Goal: Task Accomplishment & Management: Manage account settings

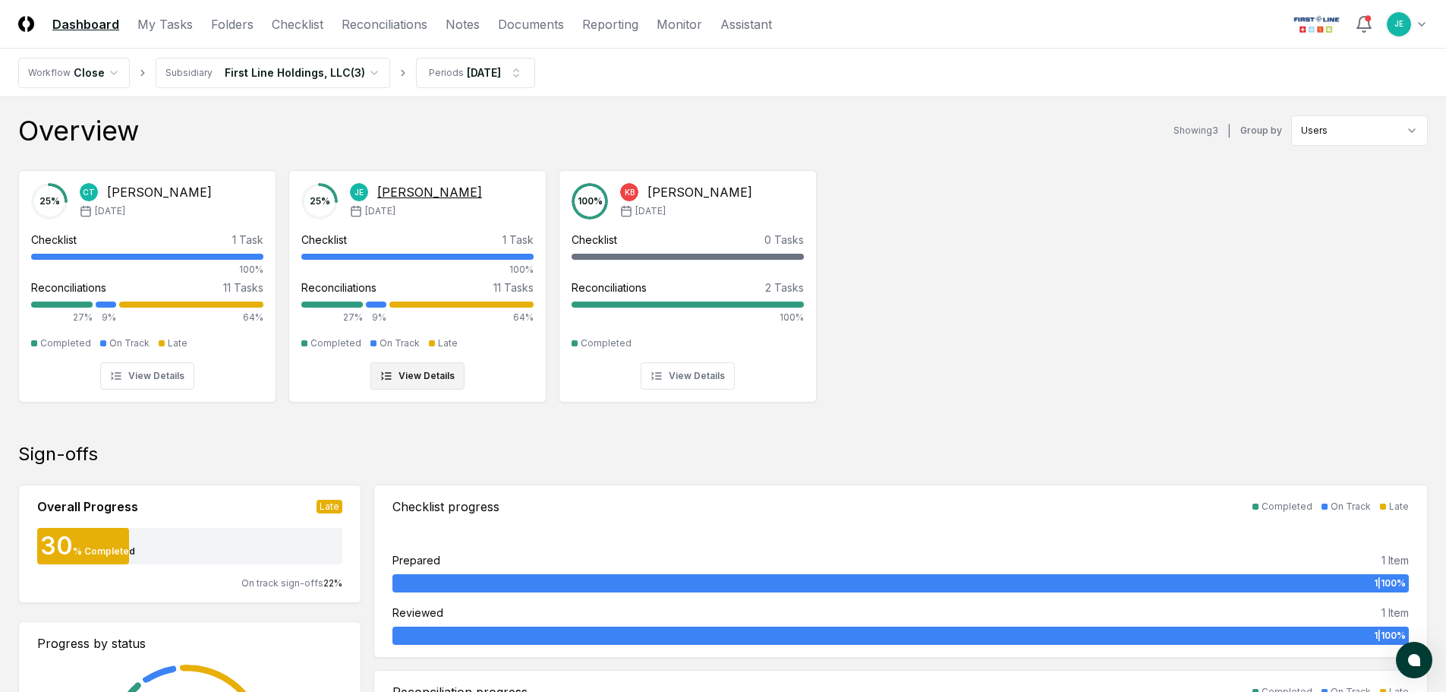
click at [443, 292] on div "Reconciliations 11 Tasks" at bounding box center [417, 287] width 232 height 16
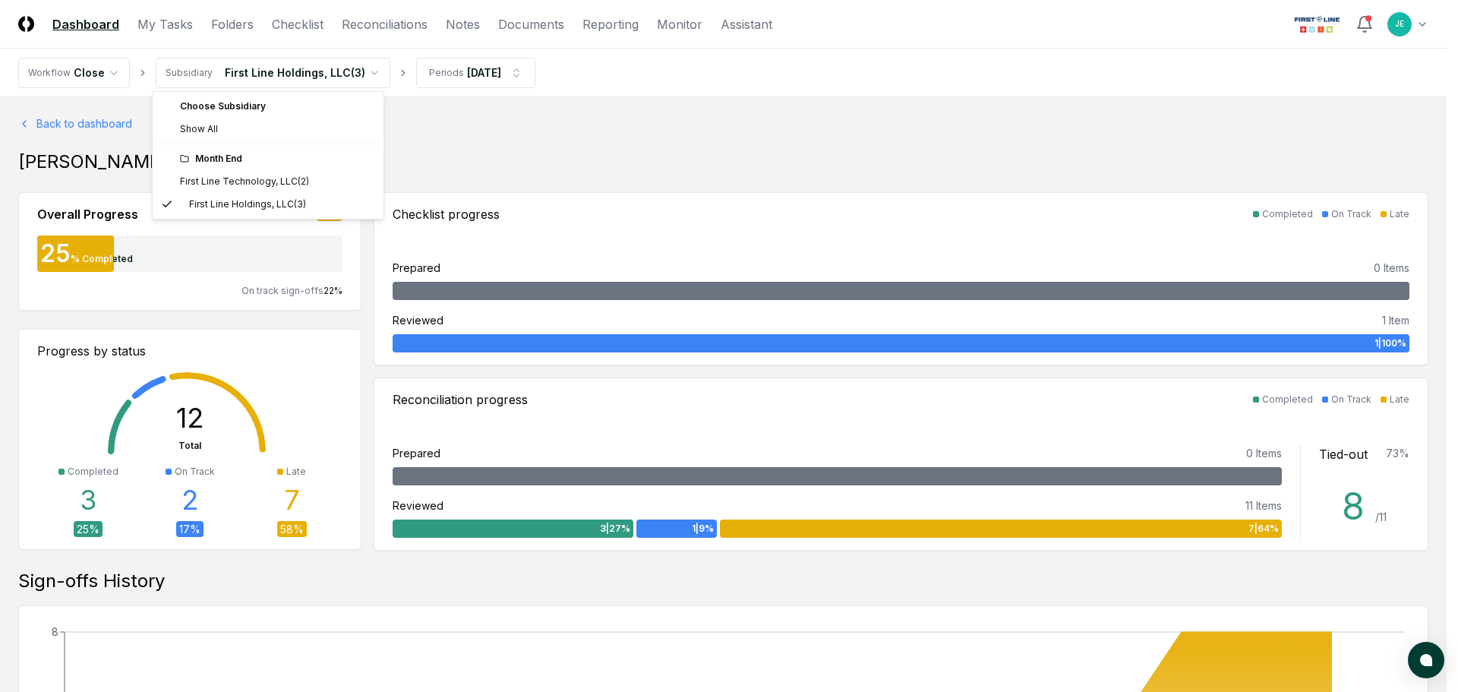
click at [276, 108] on div "Choose Subsidiary" at bounding box center [268, 106] width 225 height 23
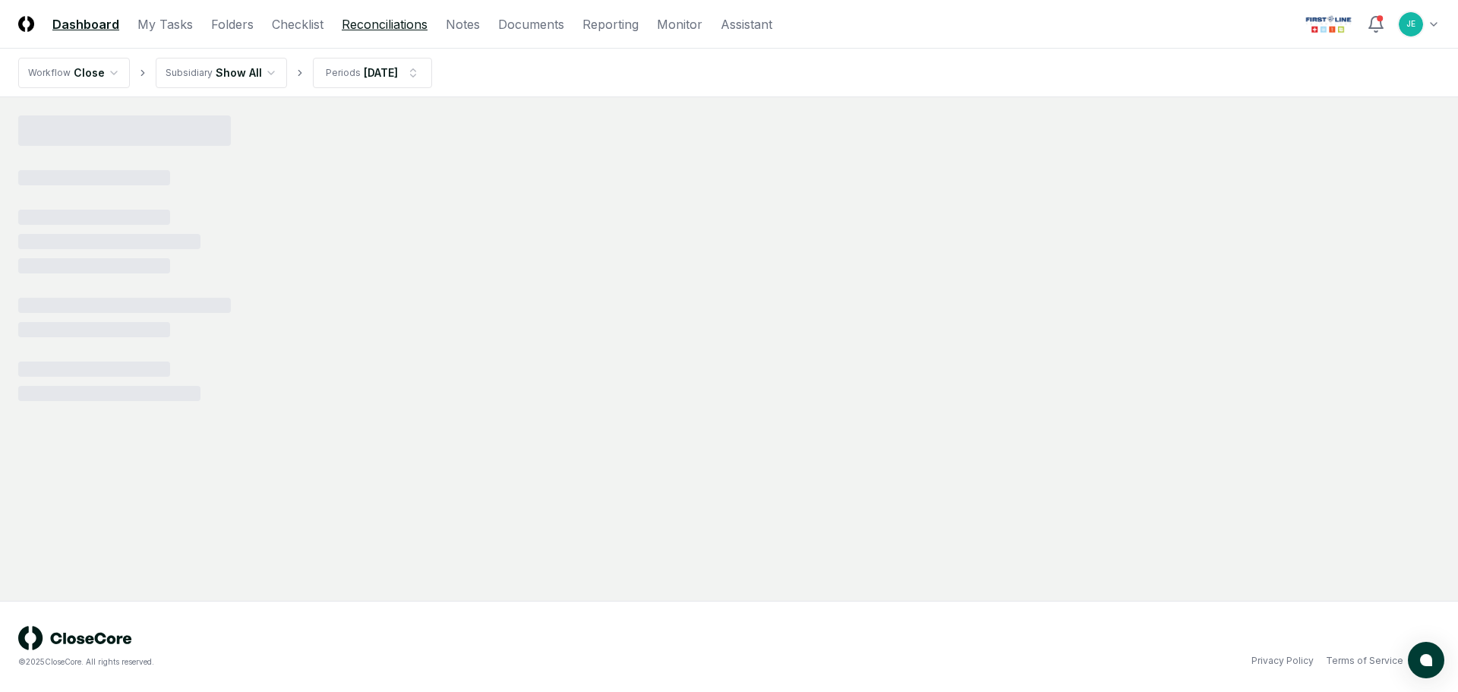
click at [380, 22] on link "Reconciliations" at bounding box center [385, 24] width 86 height 18
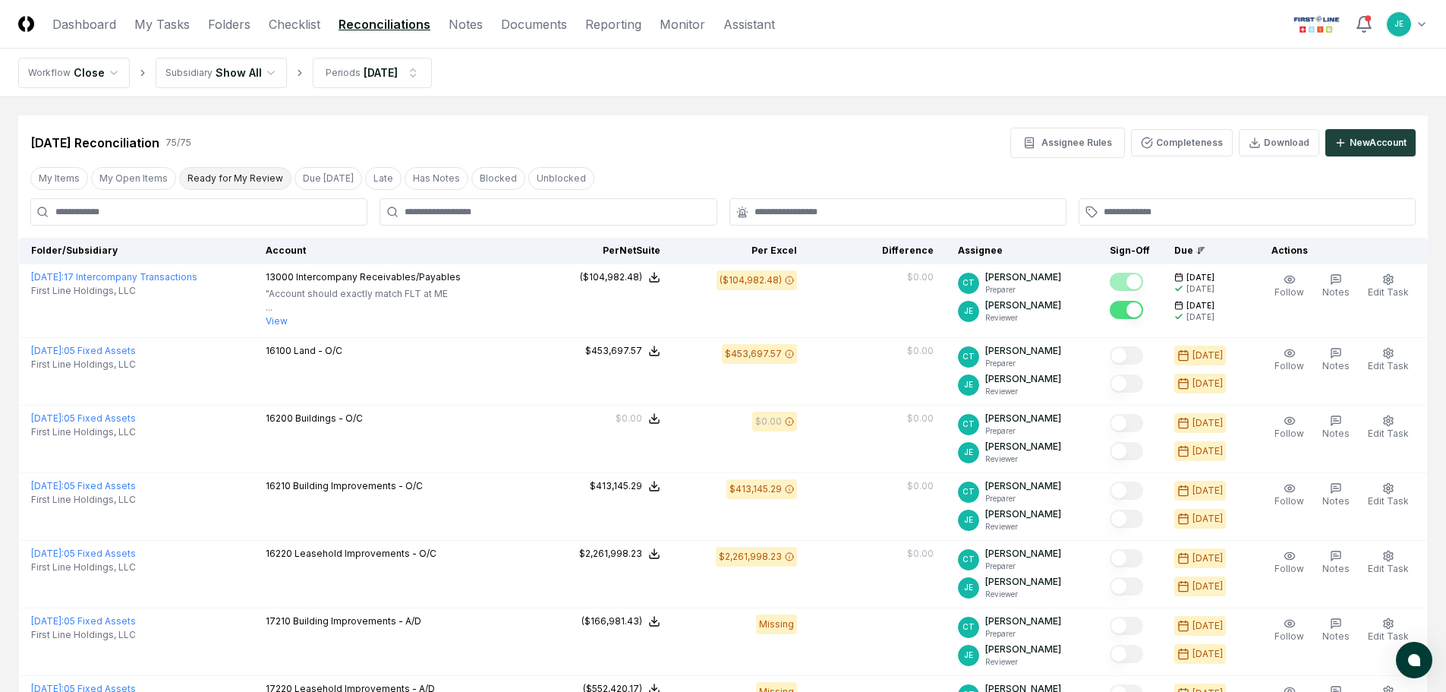
click at [248, 181] on button "Ready for My Review" at bounding box center [235, 178] width 112 height 23
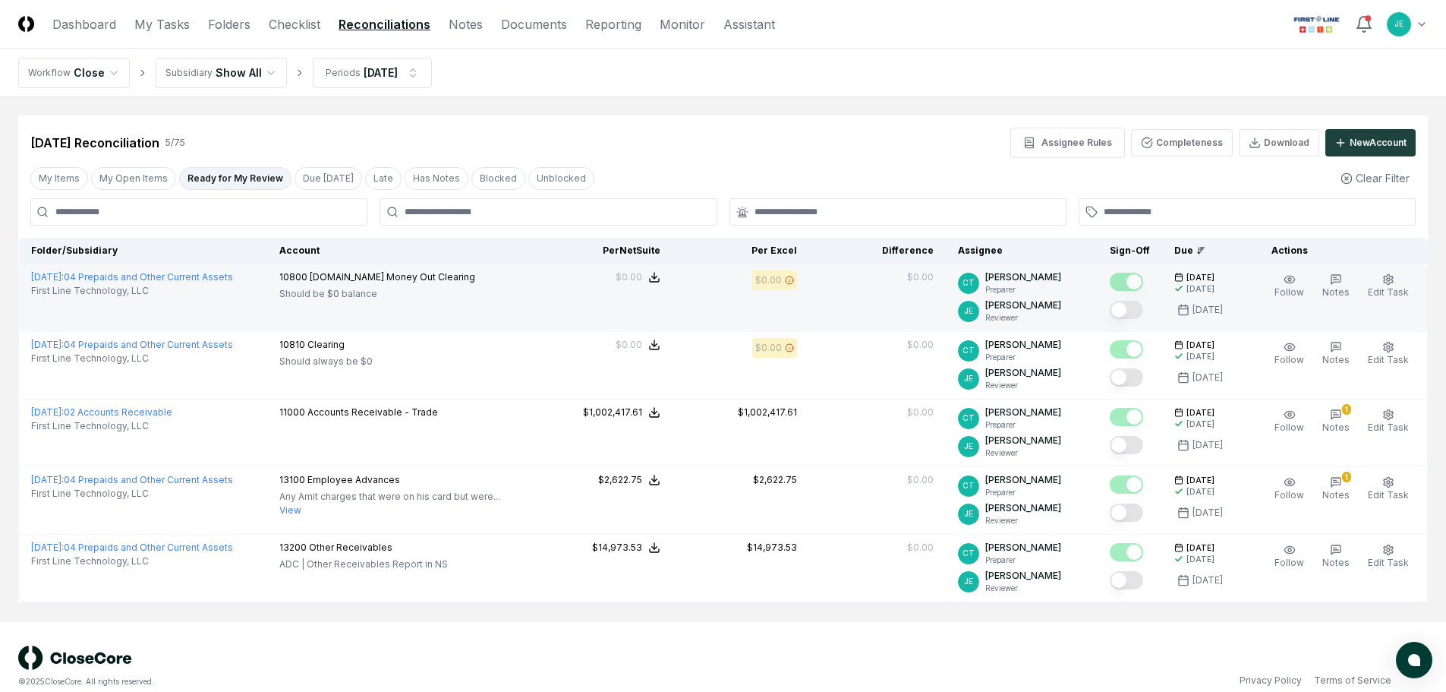
click at [1134, 308] on button "Mark complete" at bounding box center [1126, 310] width 33 height 18
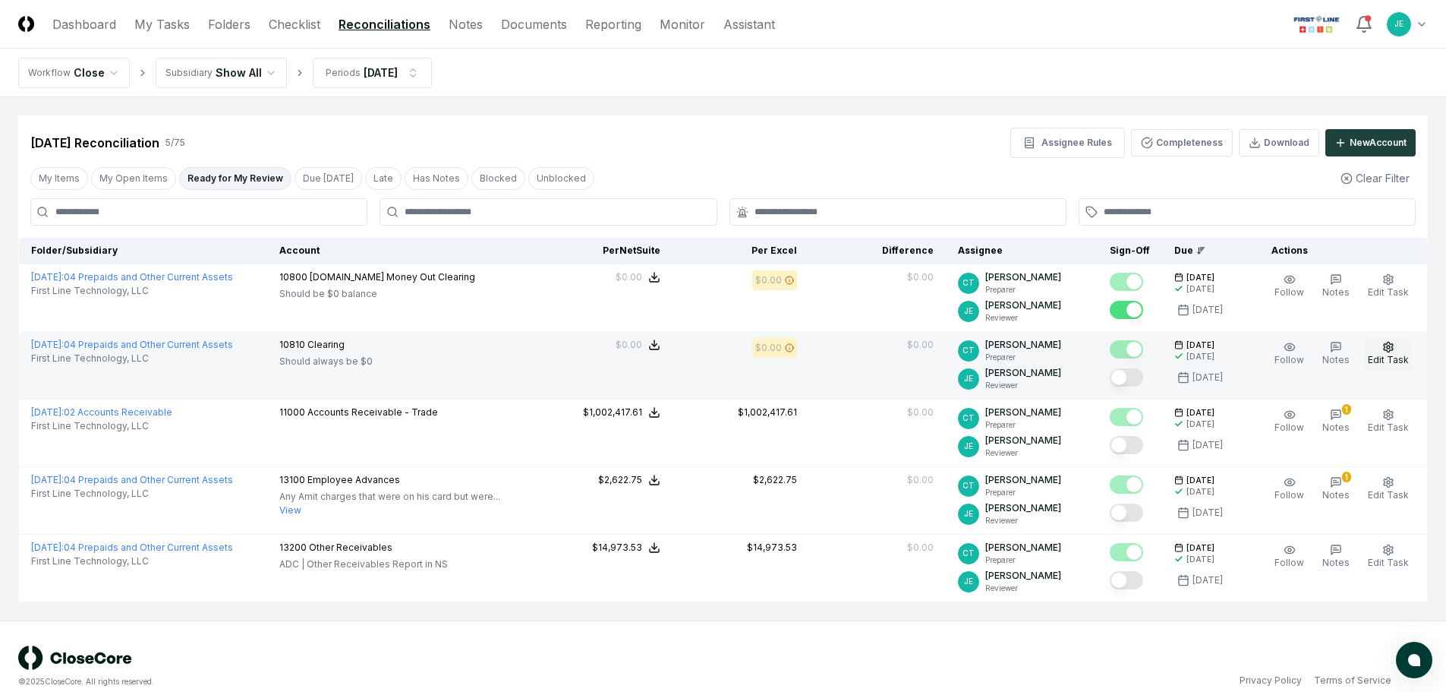
click at [1389, 346] on icon "button" at bounding box center [1389, 347] width 12 height 12
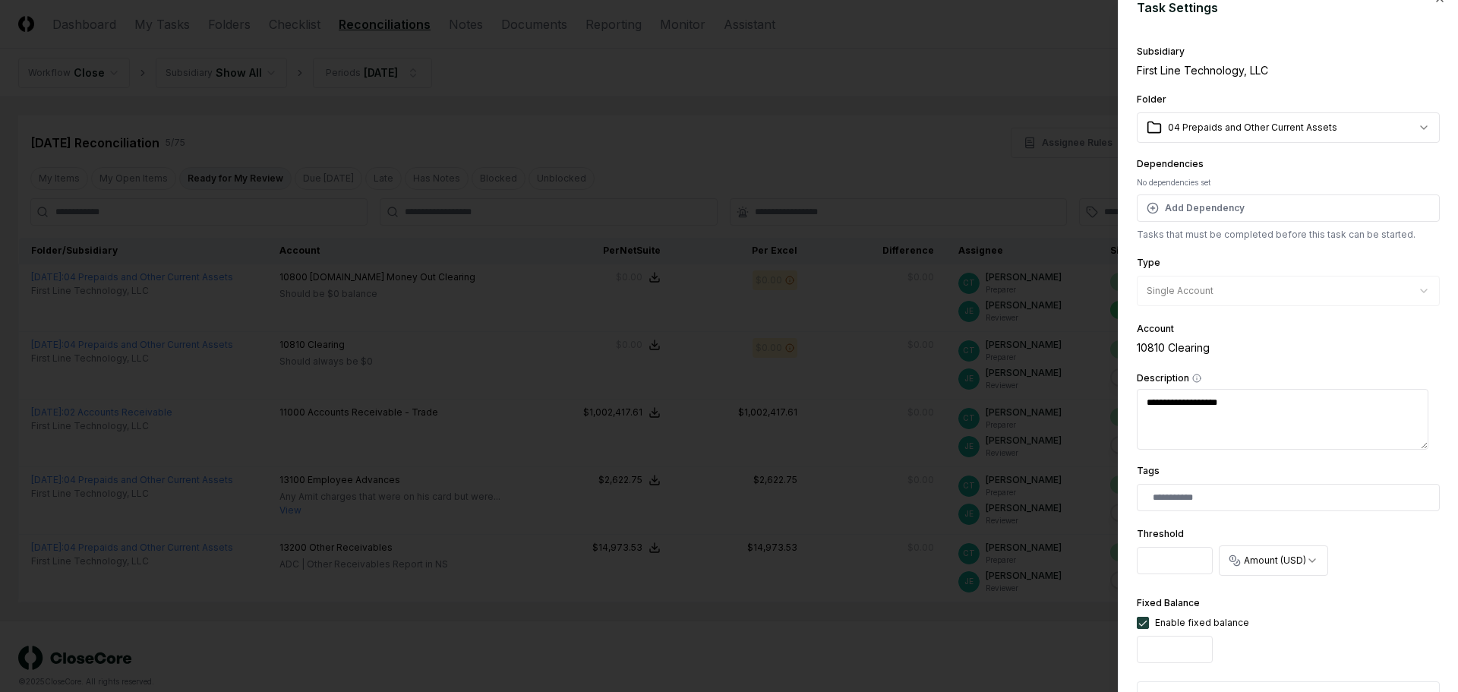
scroll to position [76, 0]
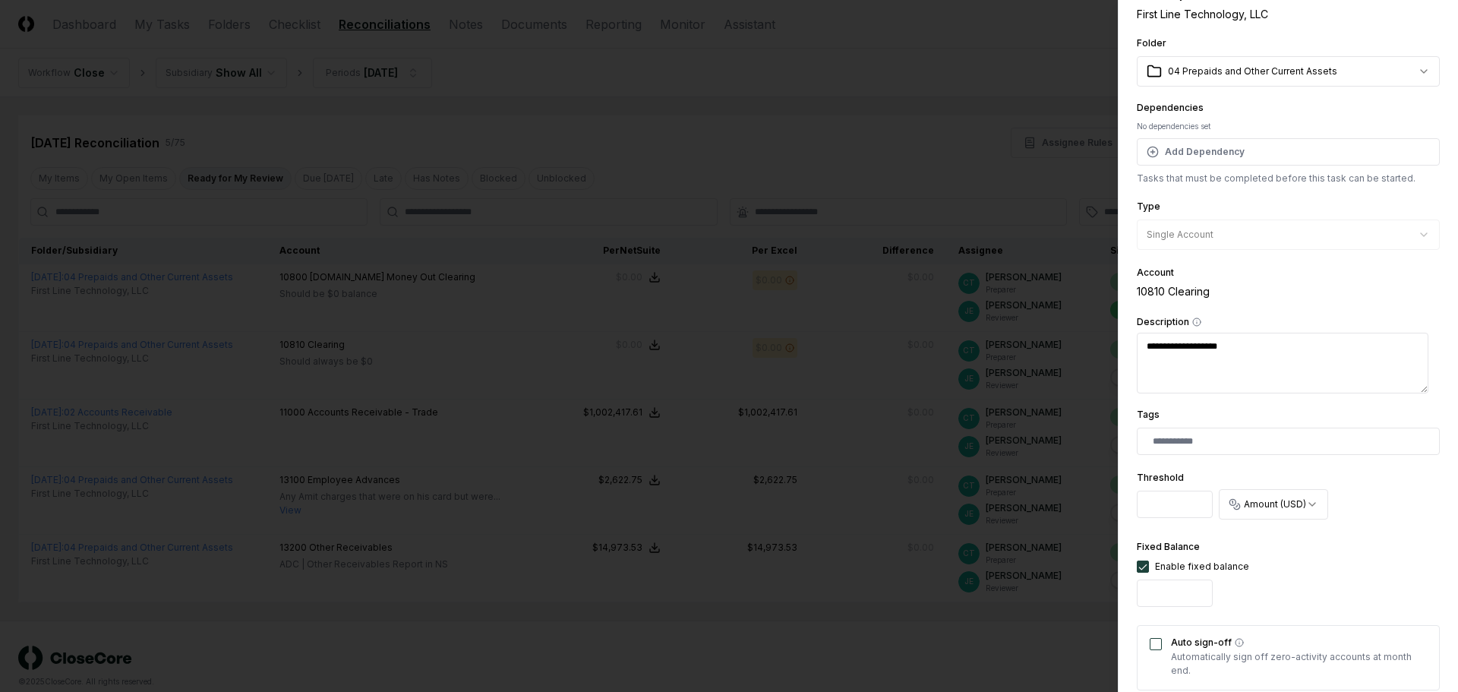
click at [1153, 647] on button "Auto sign-off" at bounding box center [1156, 644] width 12 height 12
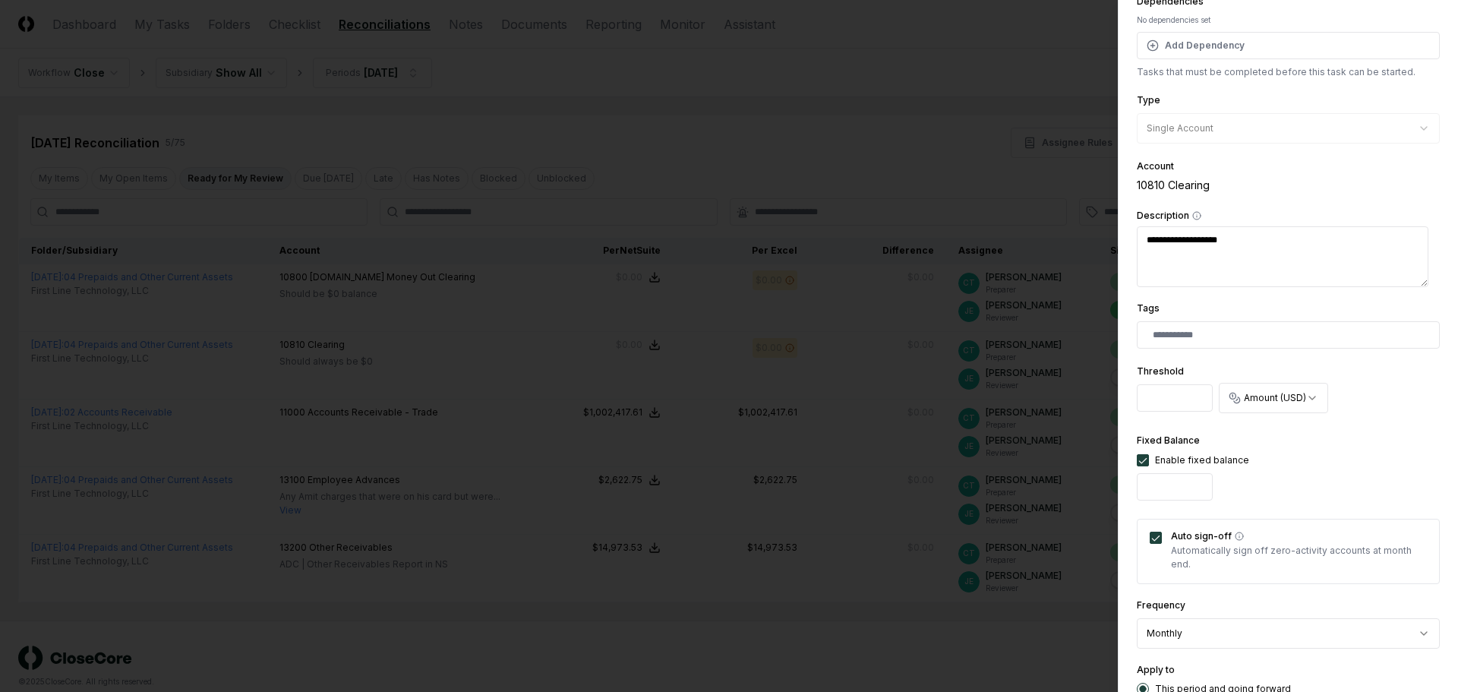
scroll to position [304, 0]
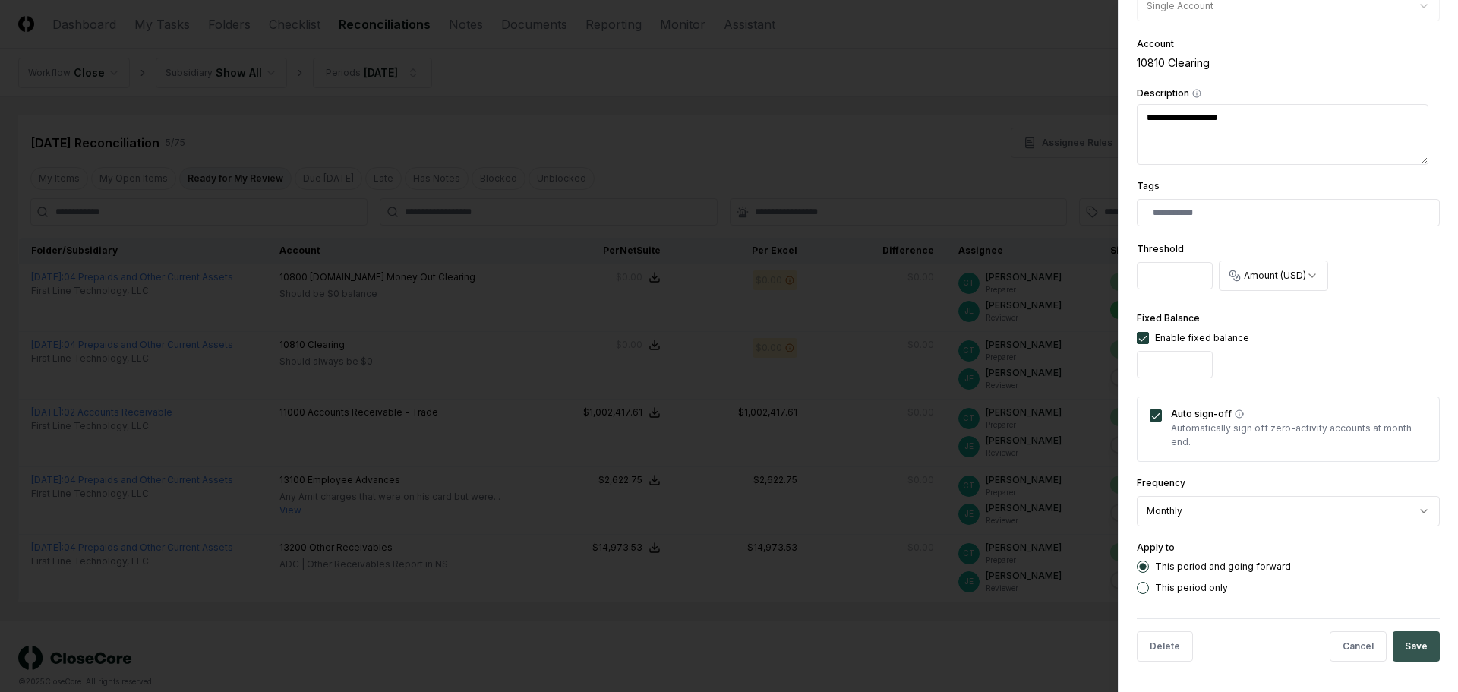
click at [1394, 649] on button "Save" at bounding box center [1416, 646] width 47 height 30
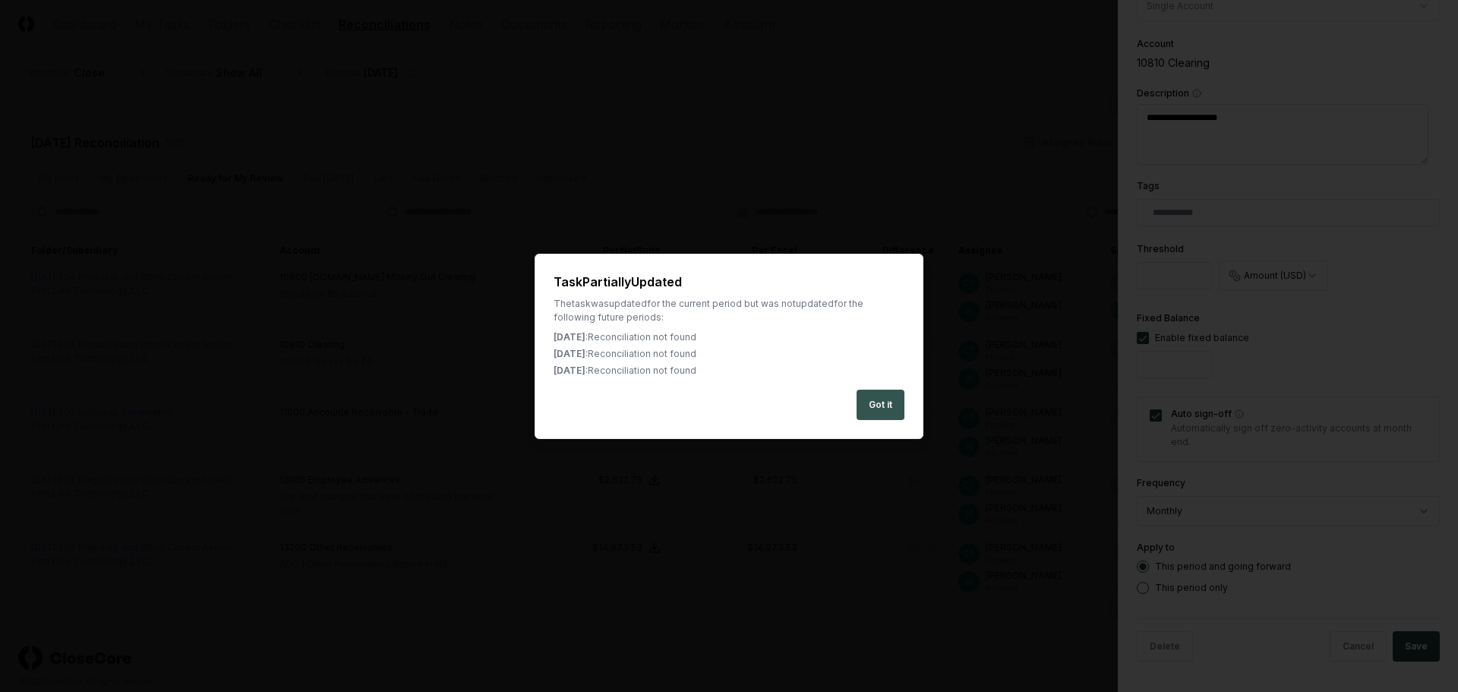
click at [888, 403] on button "Got it" at bounding box center [880, 405] width 48 height 30
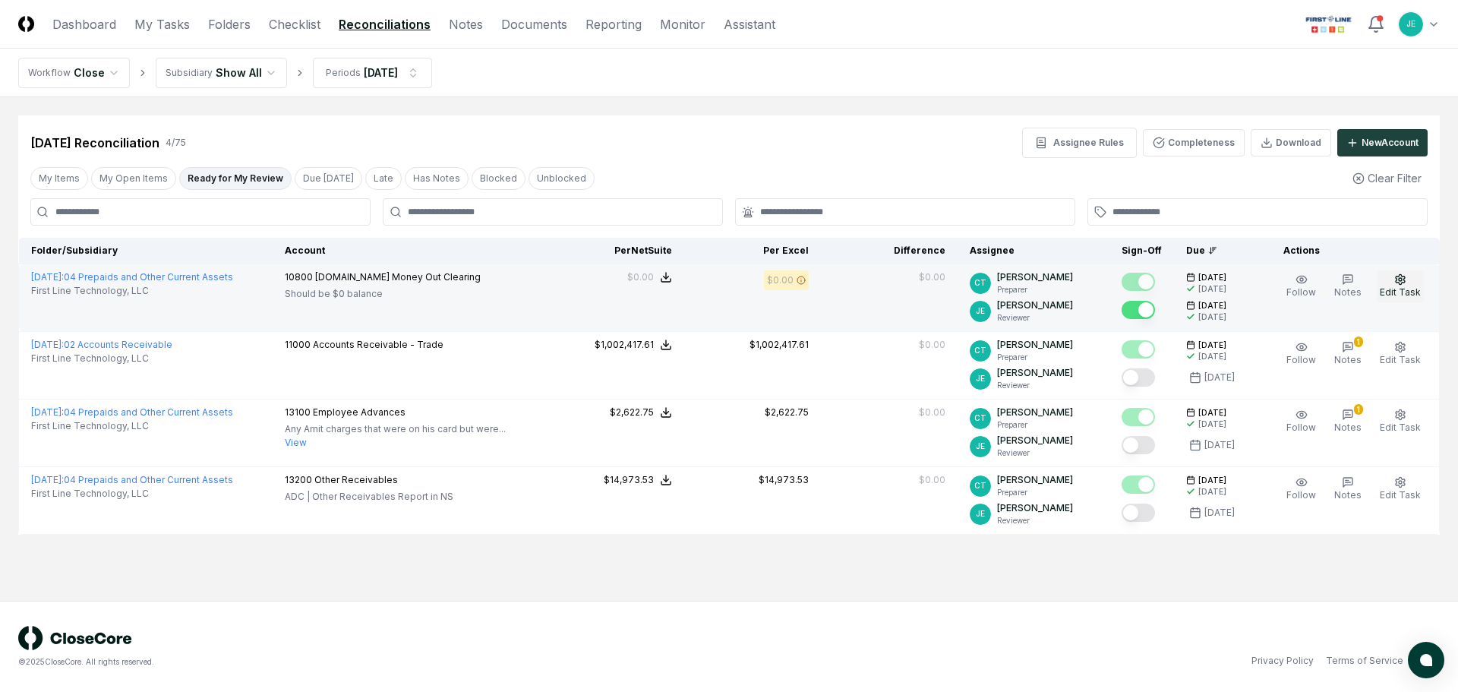
click at [1396, 286] on span "Edit Task" at bounding box center [1400, 291] width 41 height 11
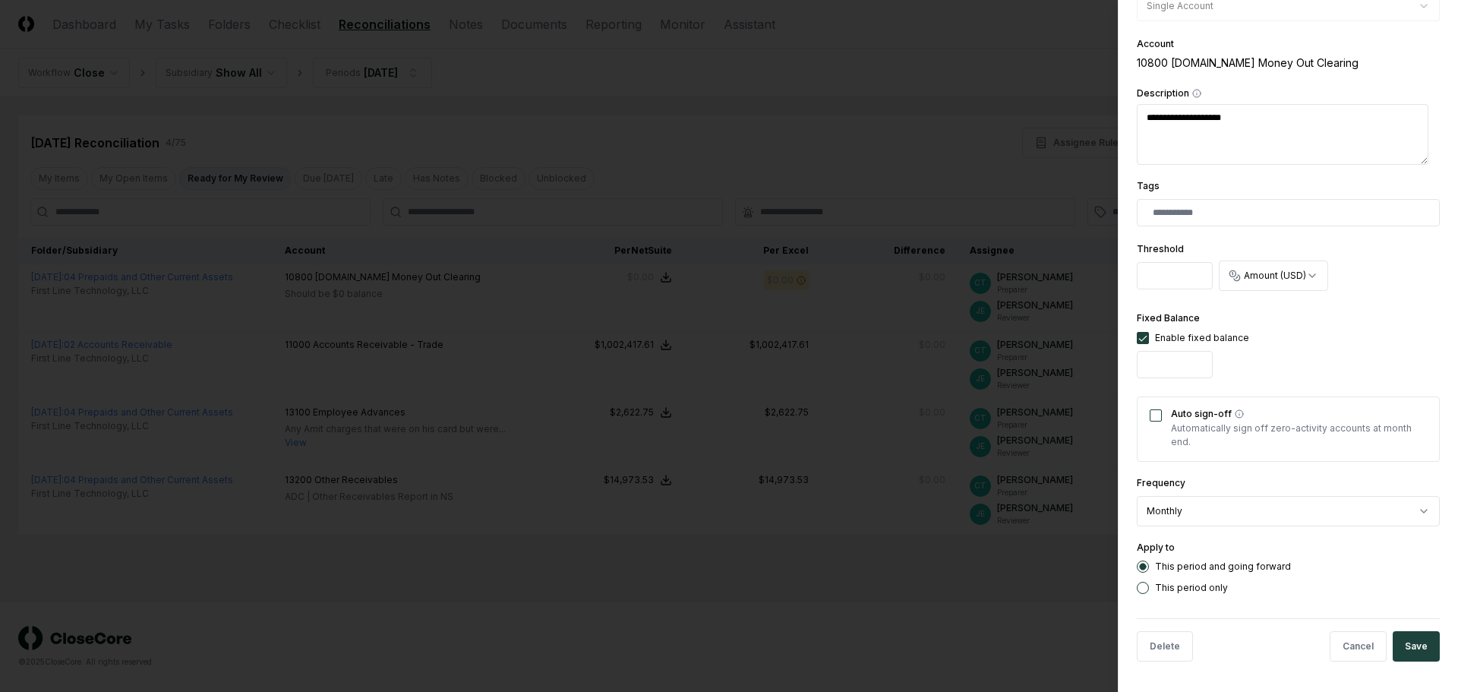
click at [1159, 418] on button "Auto sign-off" at bounding box center [1156, 415] width 12 height 12
click at [1401, 649] on button "Save" at bounding box center [1416, 646] width 47 height 30
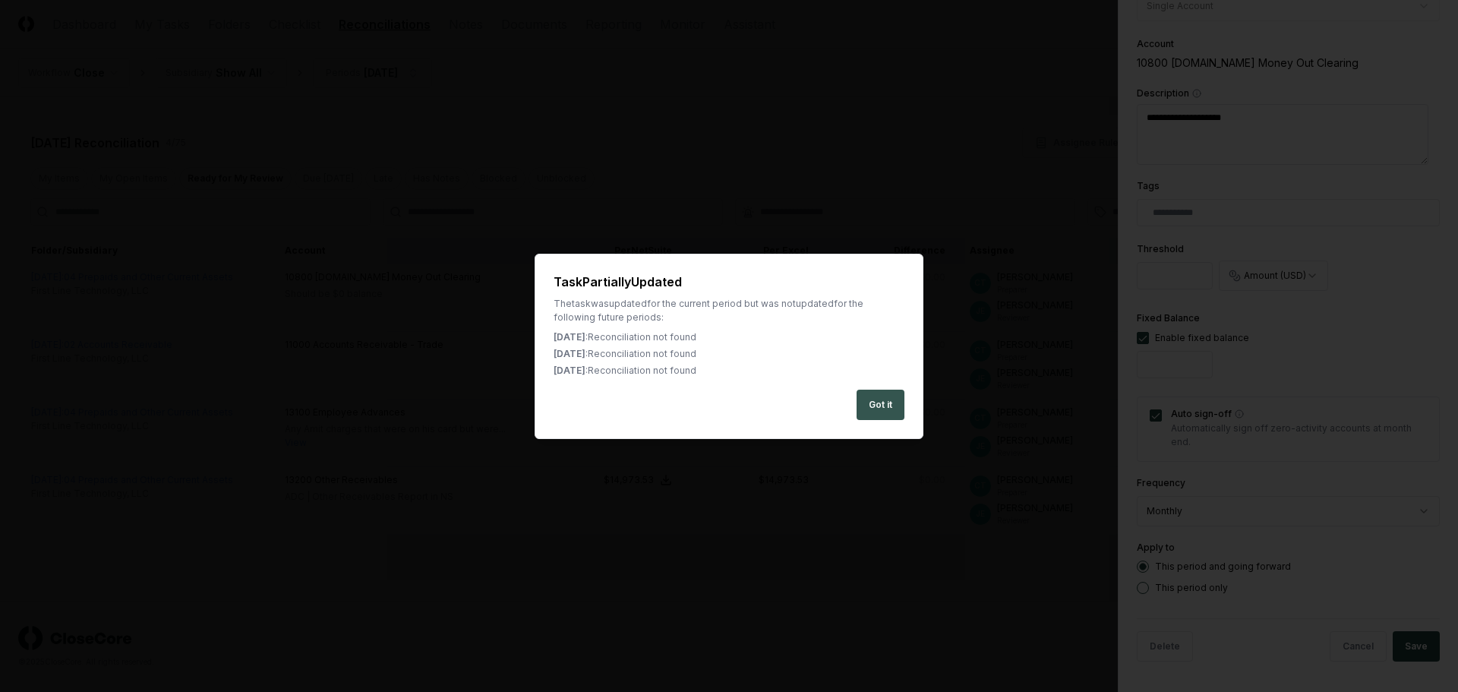
click at [900, 407] on button "Got it" at bounding box center [880, 405] width 48 height 30
type textarea "*"
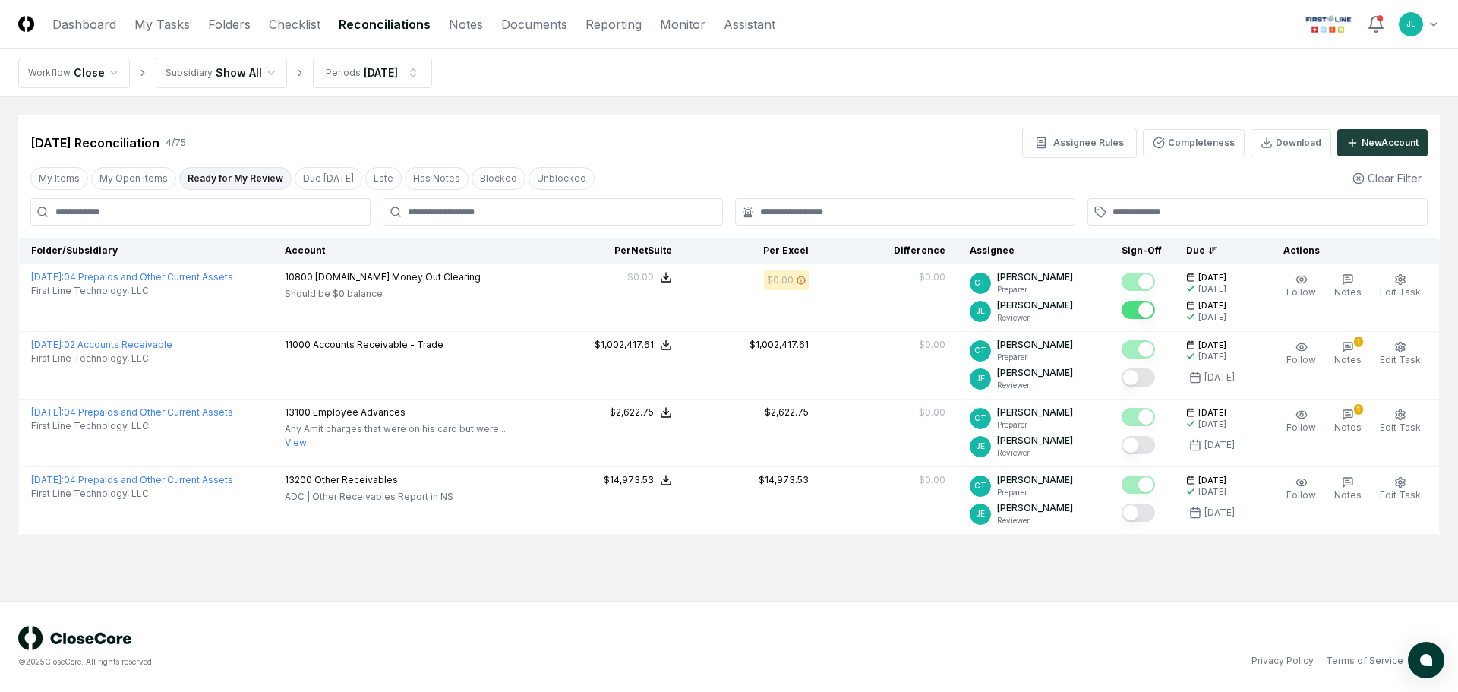
click at [997, 568] on main "Cancel Reassign Aug 2025 Reconciliation 4 / 75 Assignee Rules Completeness Down…" at bounding box center [729, 348] width 1458 height 503
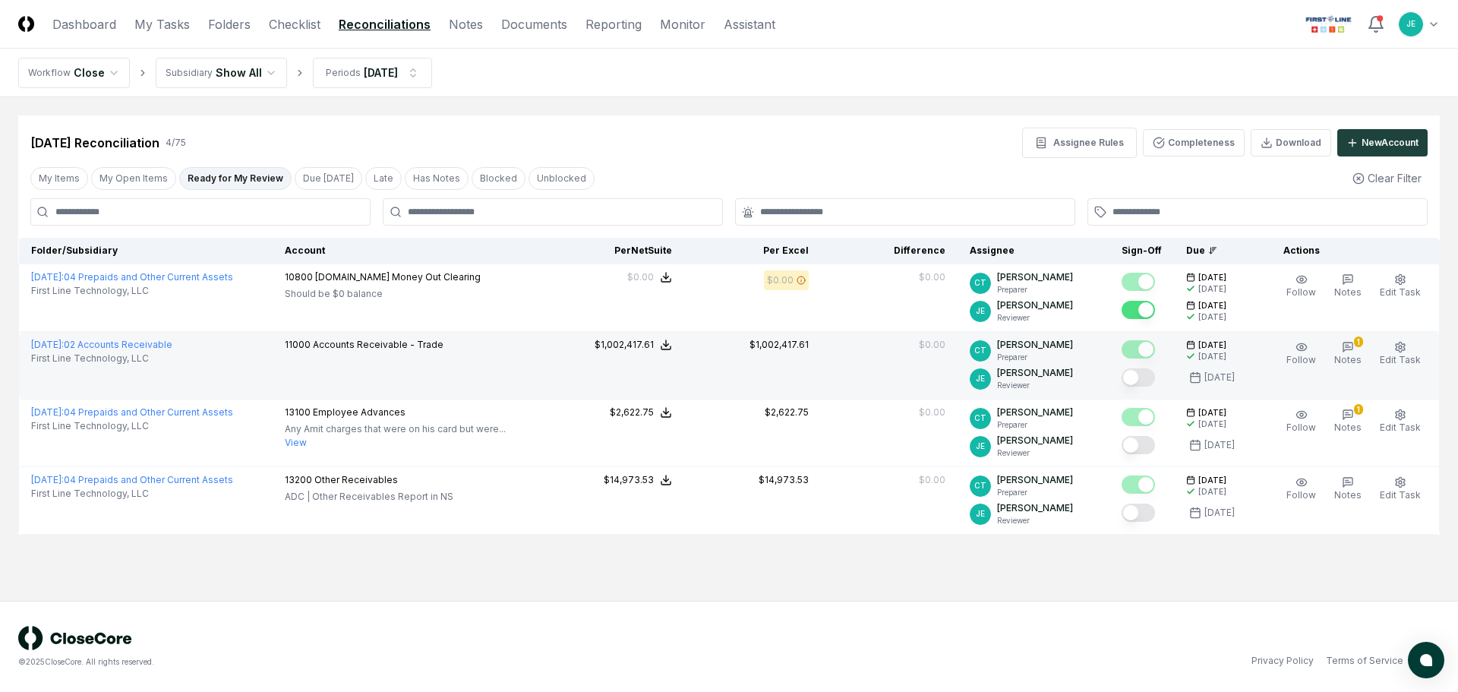
click at [1149, 383] on button "Mark complete" at bounding box center [1137, 377] width 33 height 18
click at [1348, 349] on icon "button" at bounding box center [1348, 347] width 12 height 12
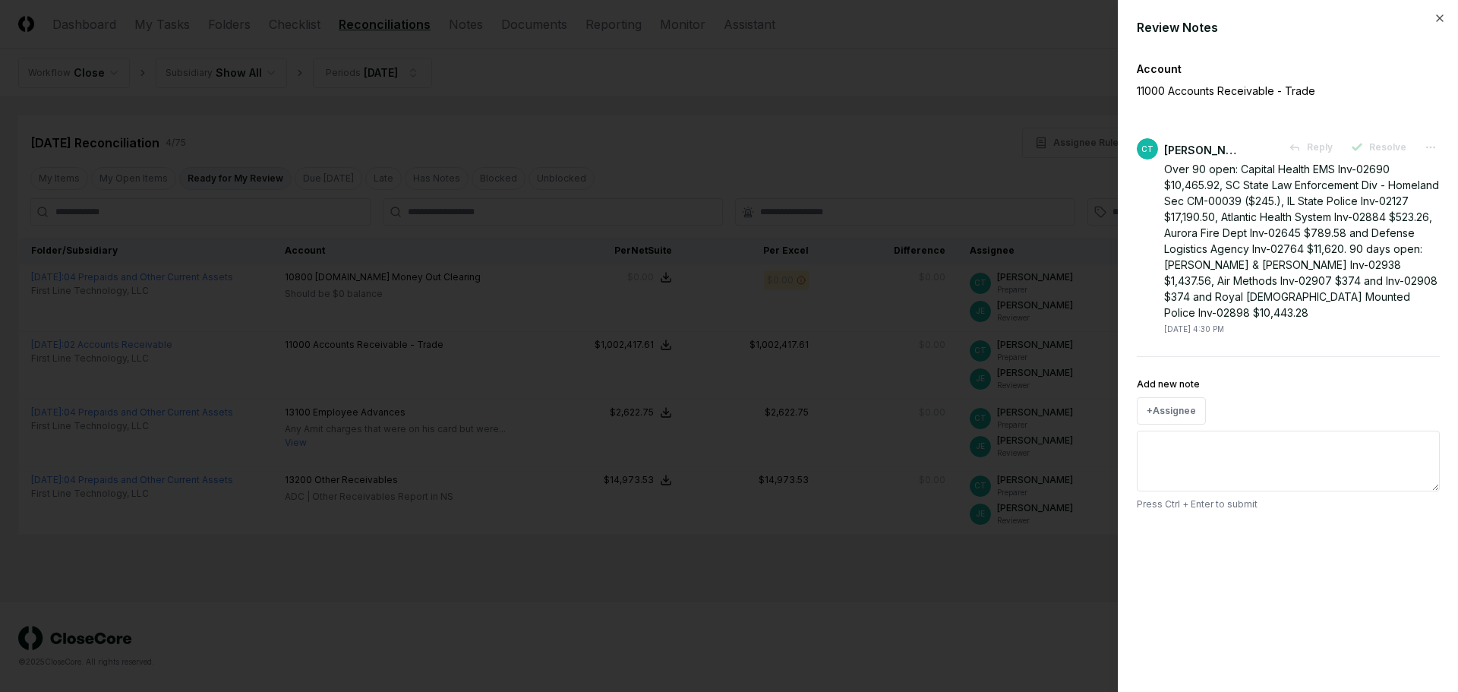
click at [932, 645] on div at bounding box center [729, 346] width 1458 height 692
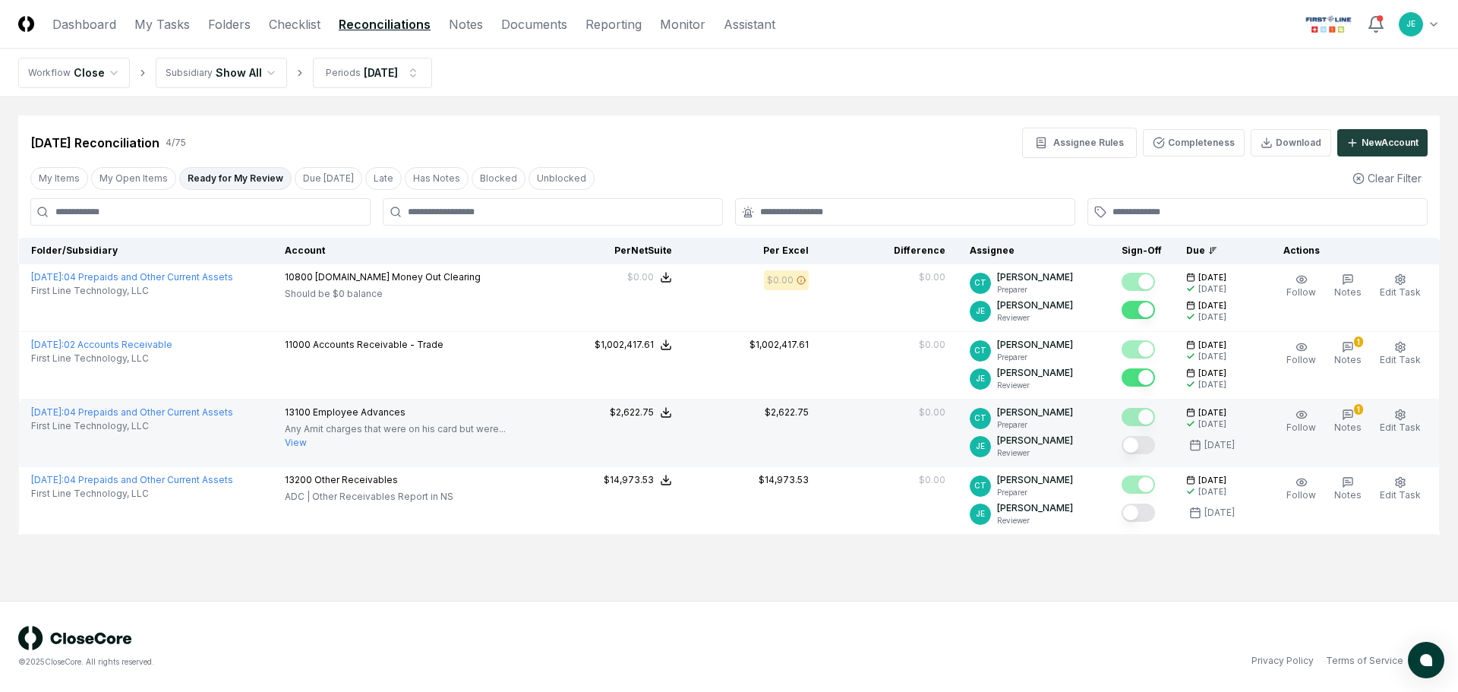
click at [1153, 443] on button "Mark complete" at bounding box center [1137, 445] width 33 height 18
click at [1348, 415] on icon "button" at bounding box center [1348, 414] width 12 height 12
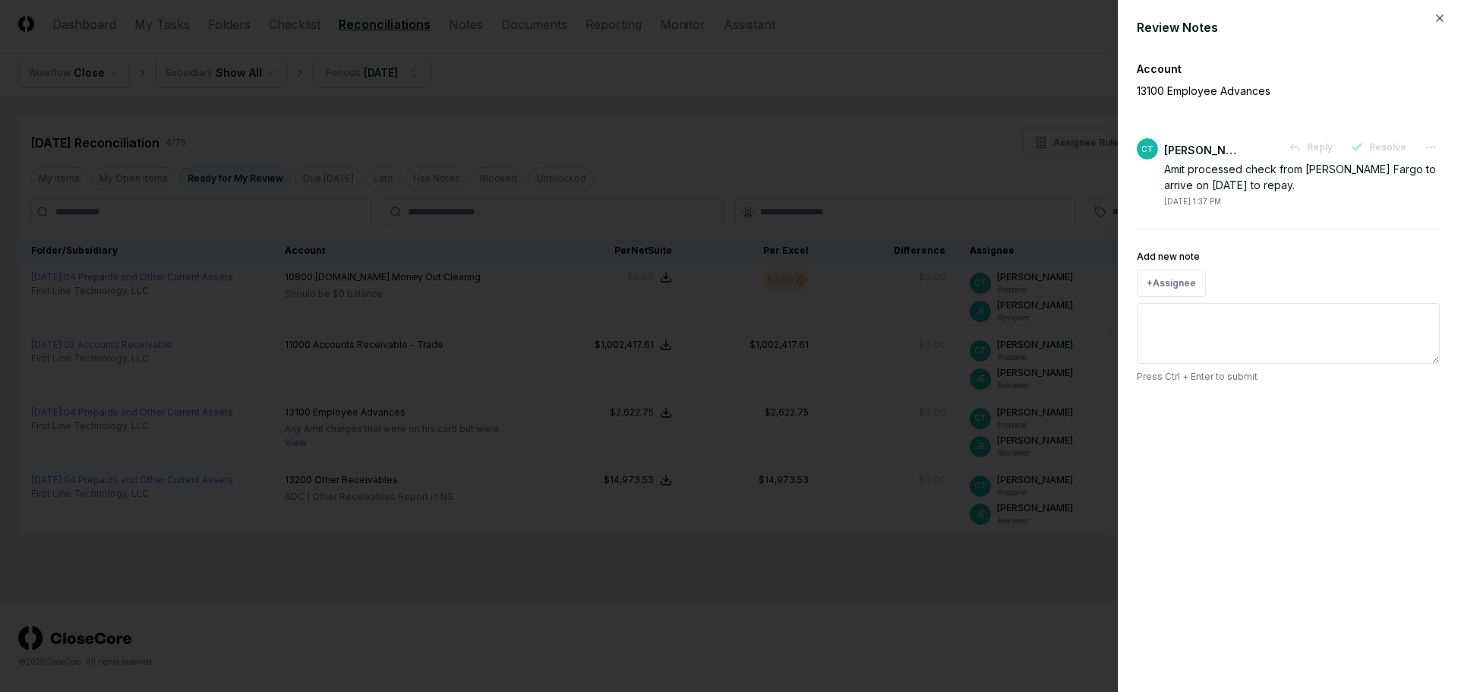
click at [995, 561] on div at bounding box center [729, 346] width 1458 height 692
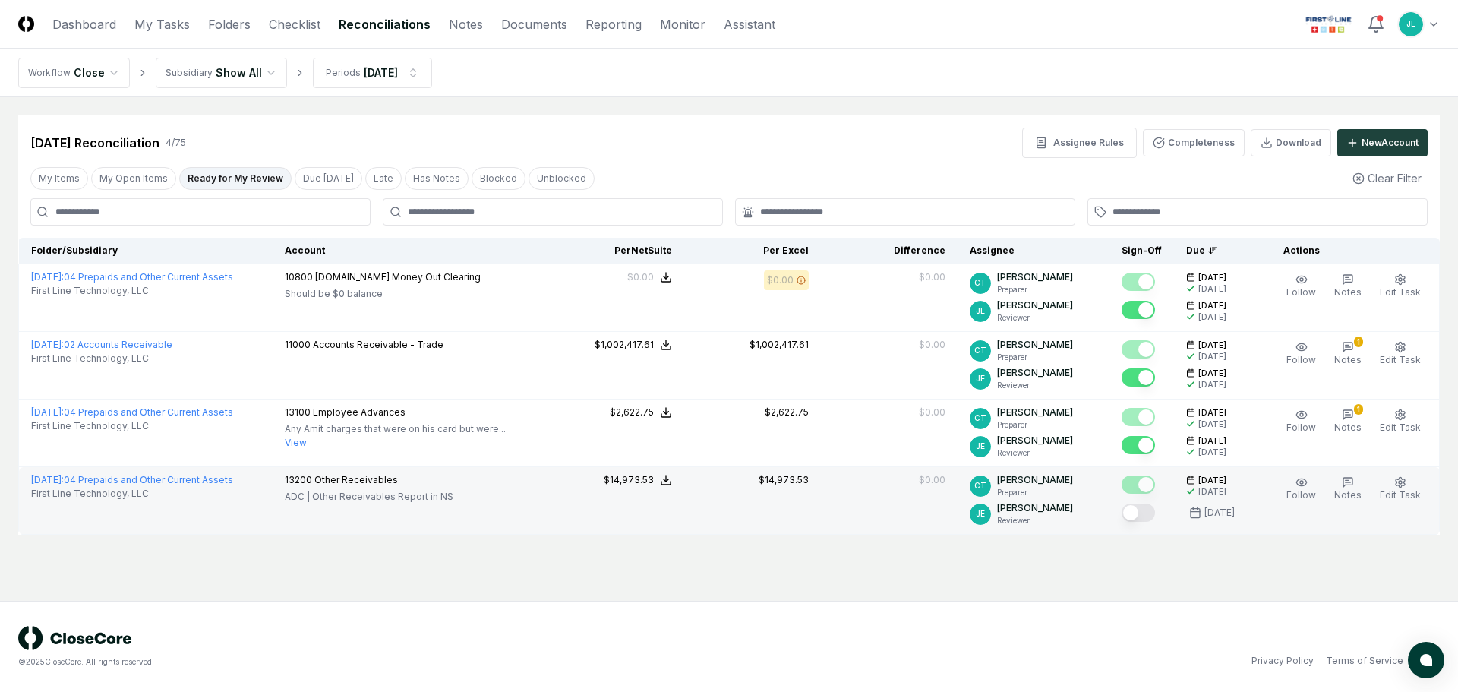
click at [1155, 515] on button "Mark complete" at bounding box center [1137, 512] width 33 height 18
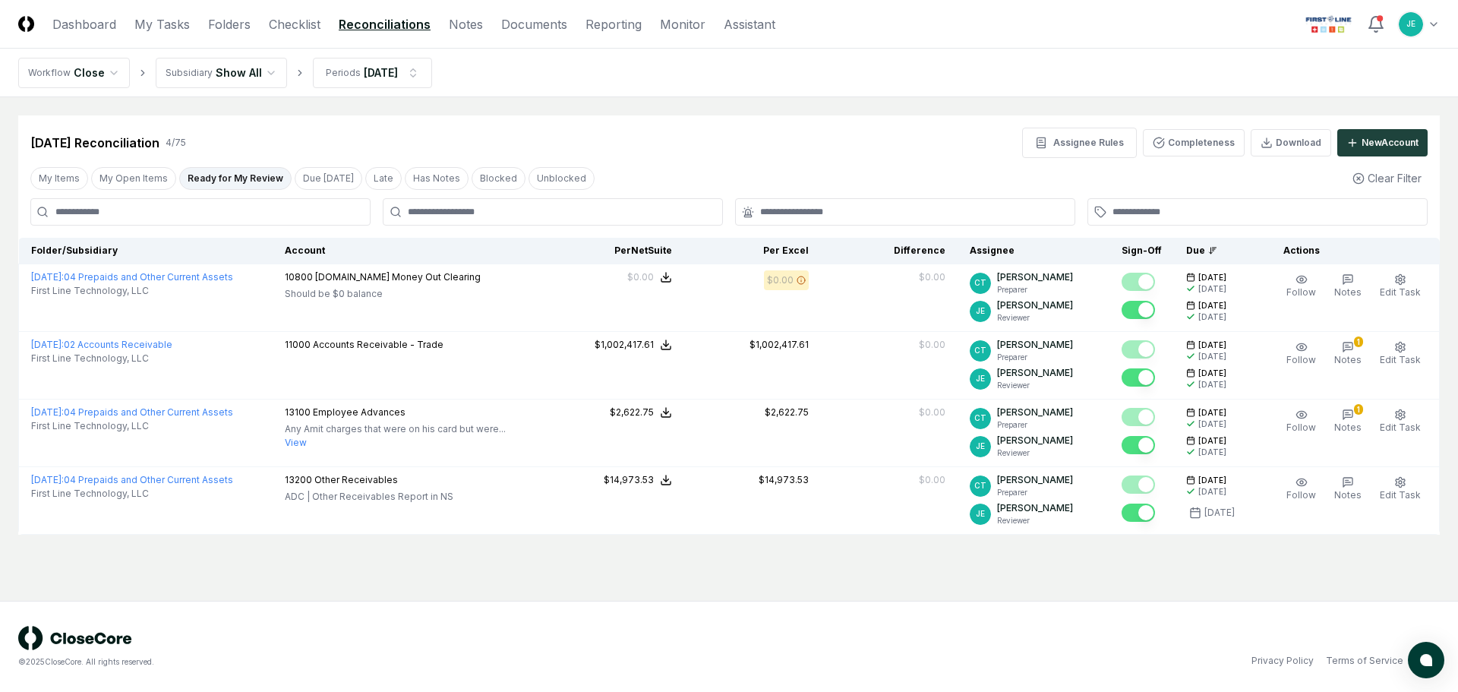
click at [1098, 620] on div "© 2025 CloseCore. All rights reserved. Privacy Policy Terms of Service" at bounding box center [729, 646] width 1458 height 91
click at [679, 163] on div "Aug 2025 Reconciliation 4 / 75 Assignee Rules Completeness Download New Account…" at bounding box center [728, 324] width 1421 height 419
click at [286, 24] on link "Checklist" at bounding box center [295, 24] width 52 height 18
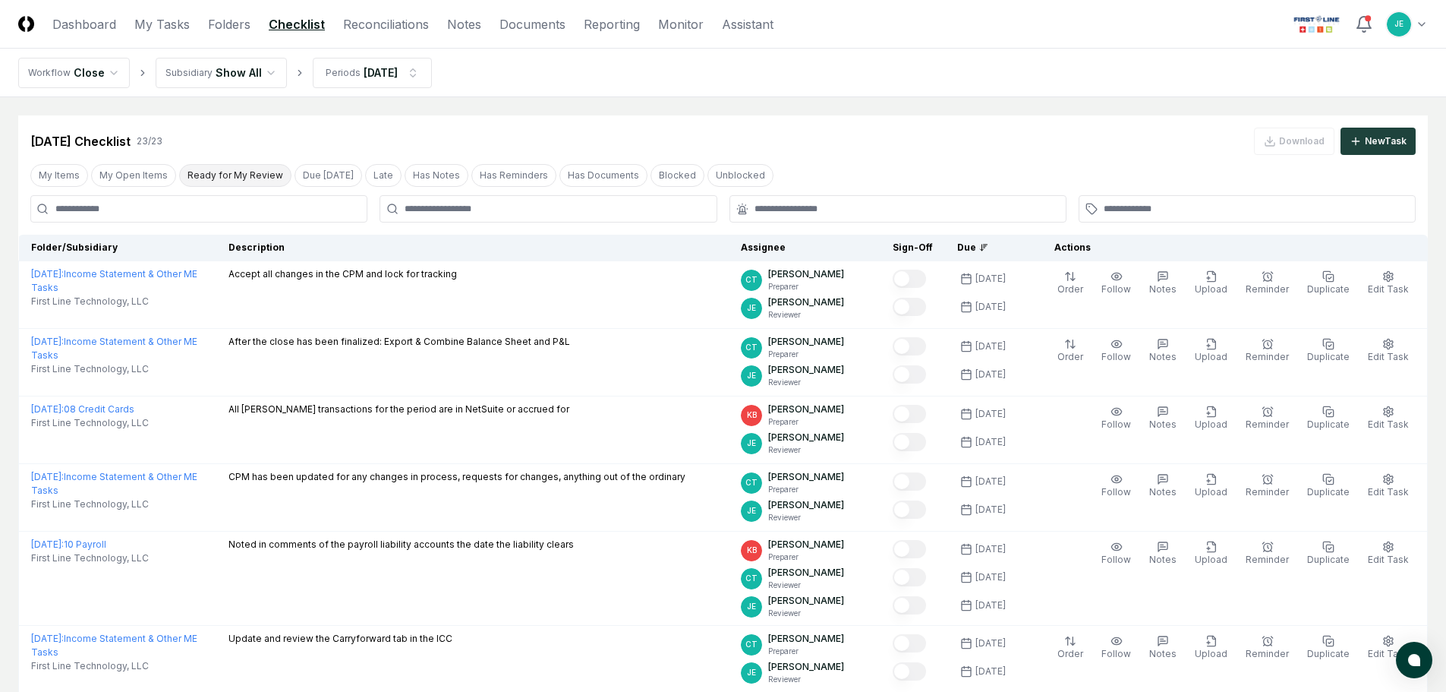
click at [254, 183] on button "Ready for My Review" at bounding box center [235, 175] width 112 height 23
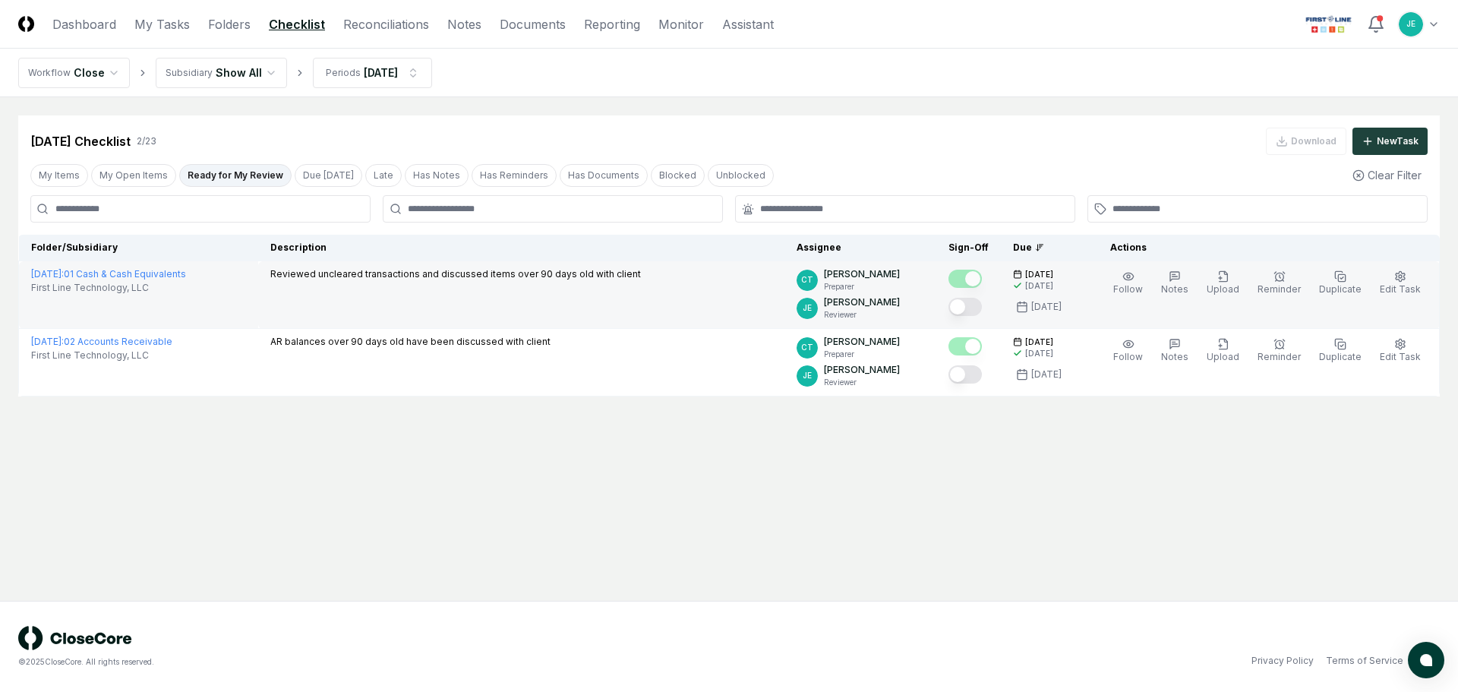
click at [982, 309] on button "Mark complete" at bounding box center [964, 307] width 33 height 18
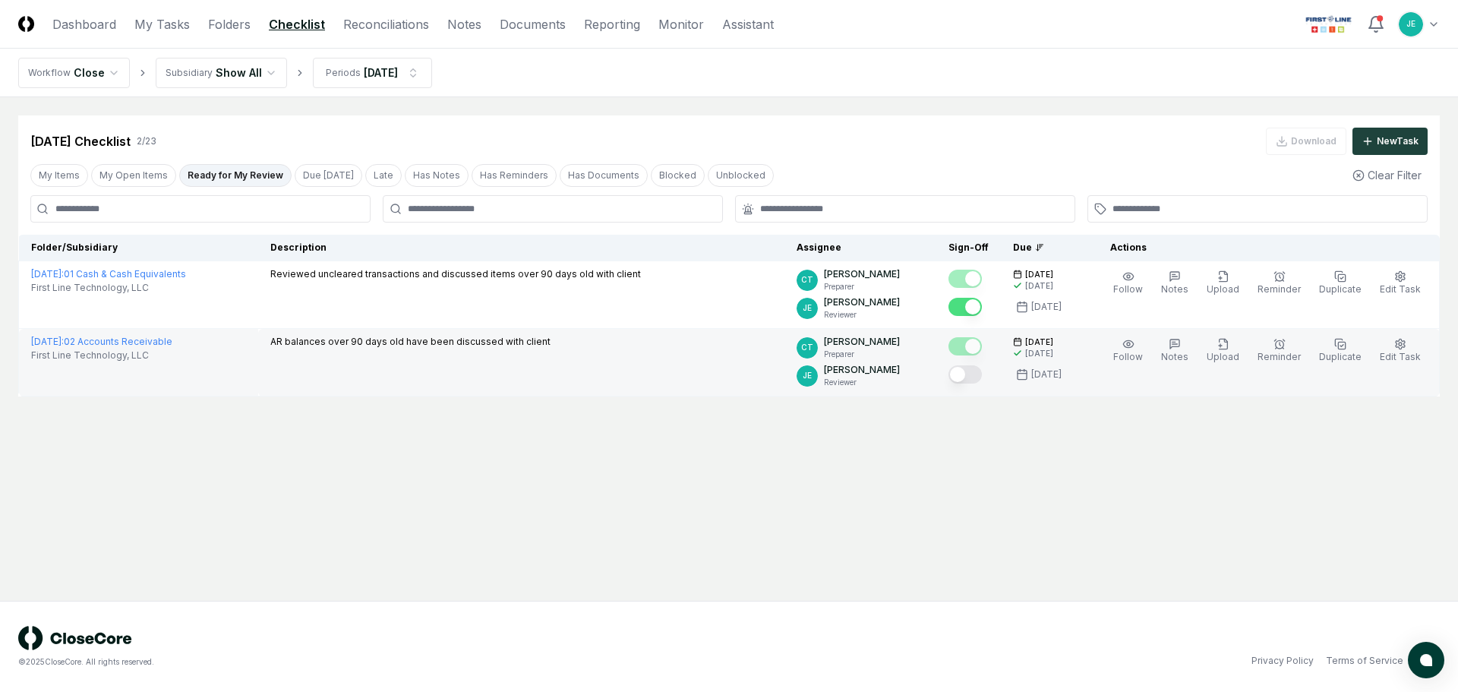
click at [980, 377] on button "Mark complete" at bounding box center [964, 374] width 33 height 18
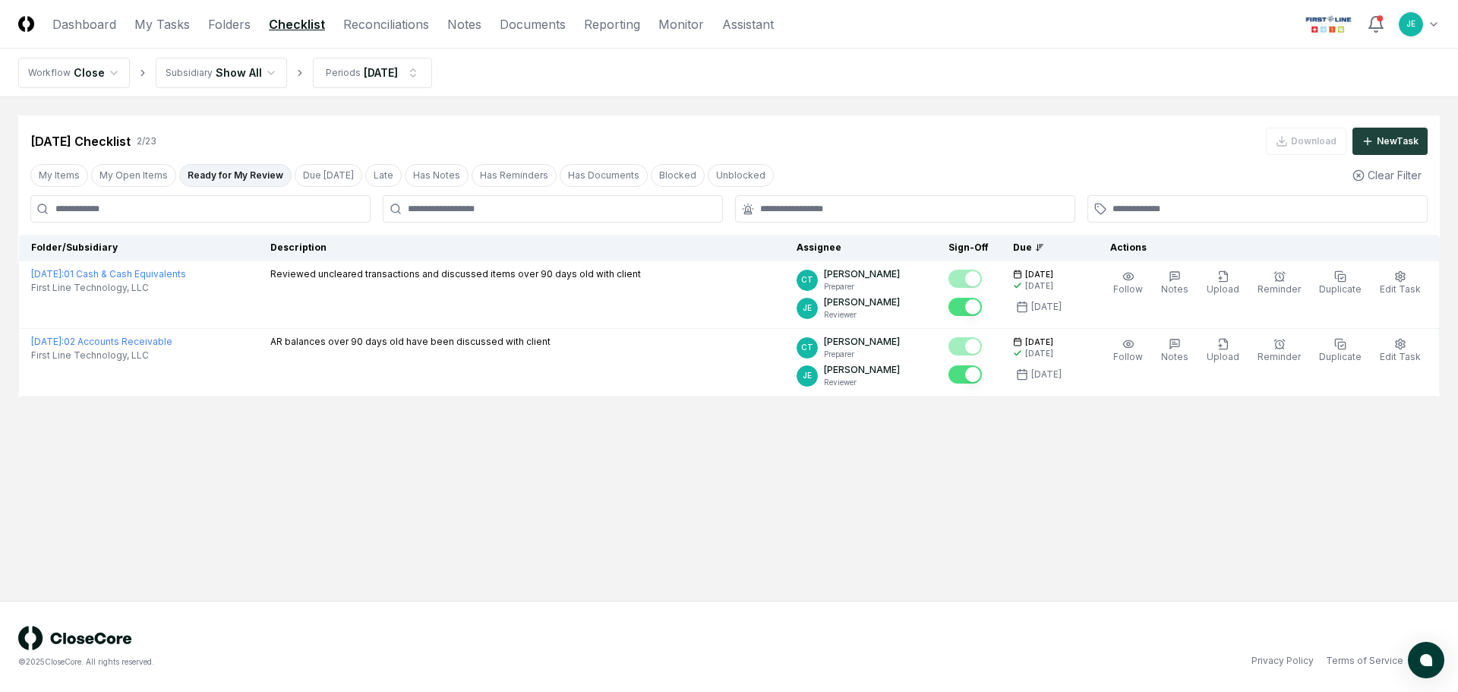
click at [875, 494] on main "Cancel Reassign Aug 2025 Checklist 2 / 23 Download New Task My Items My Open It…" at bounding box center [729, 348] width 1458 height 503
click at [84, 22] on link "Dashboard" at bounding box center [84, 24] width 64 height 18
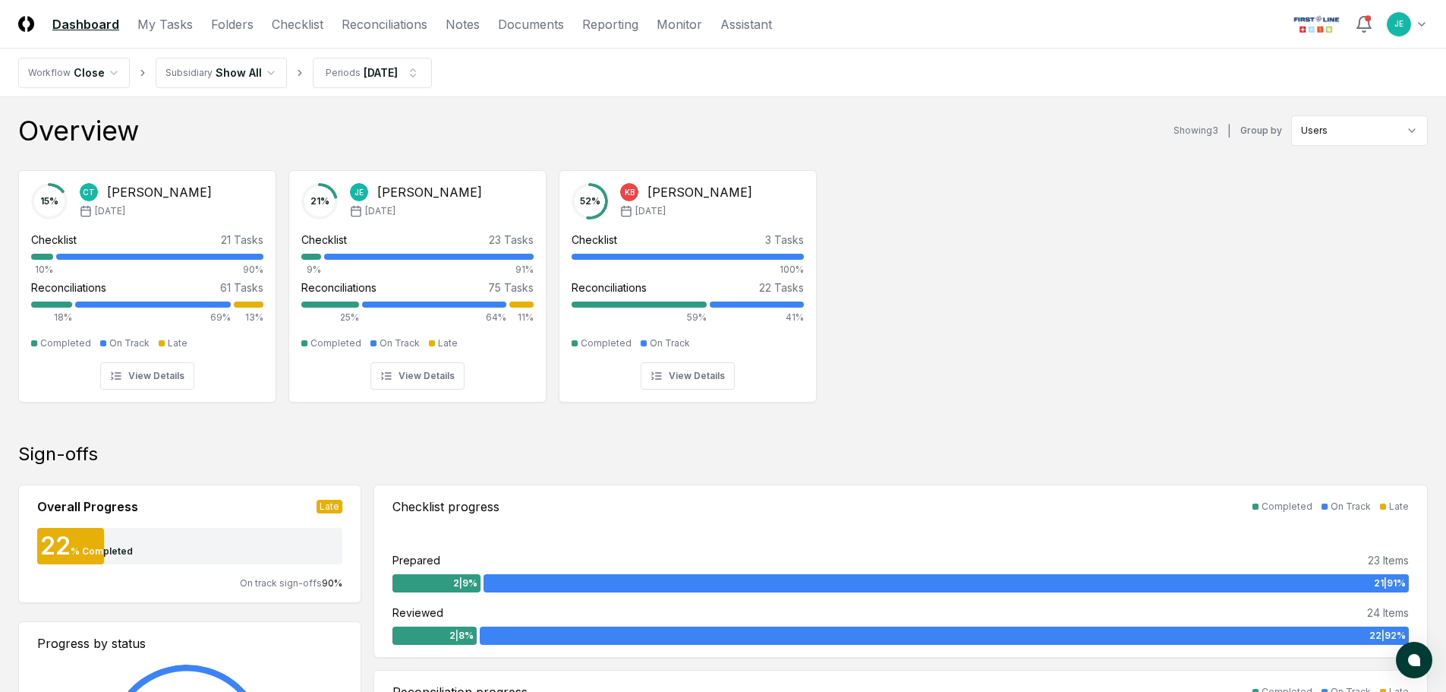
click at [979, 316] on div "15 % CT Carmen Taylor Aug '25 Checklist 21 Tasks 10% 90% Reconciliations 61 Tas…" at bounding box center [723, 285] width 1446 height 254
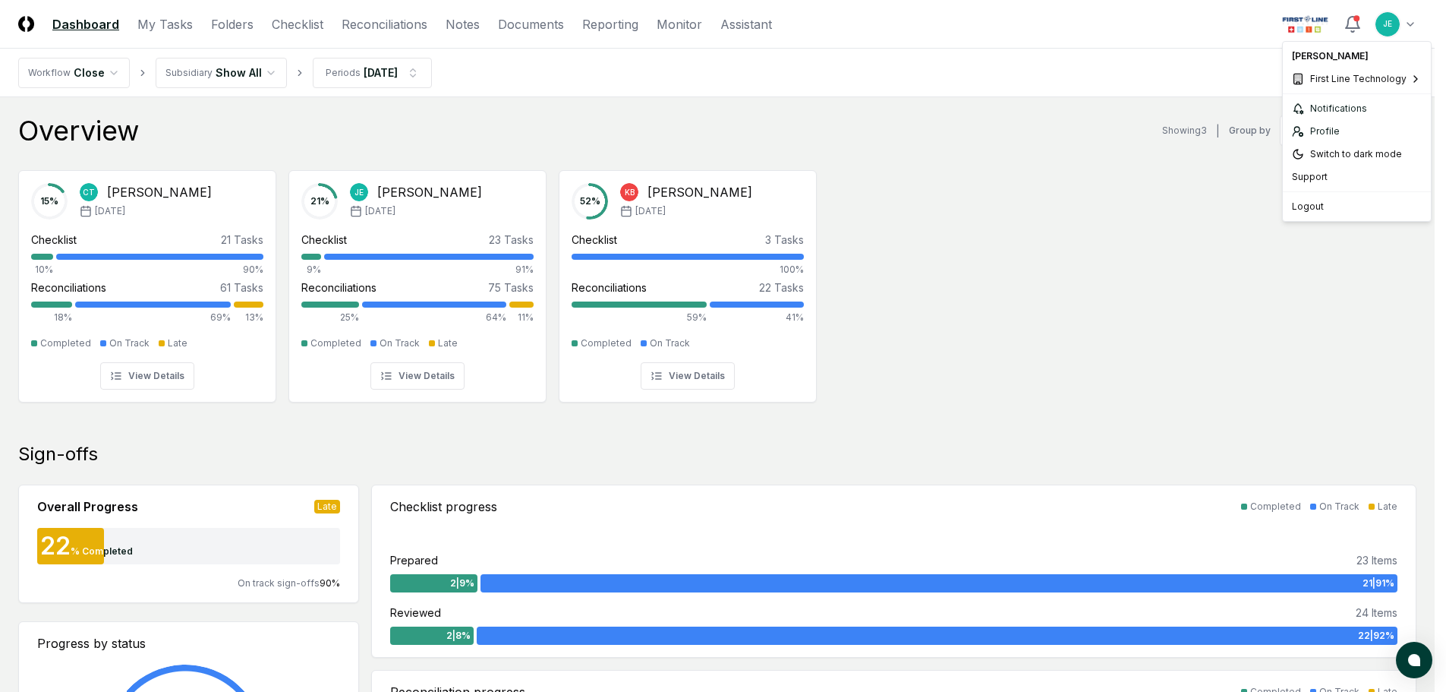
click at [1216, 108] on span "Natural Direct" at bounding box center [1214, 106] width 60 height 14
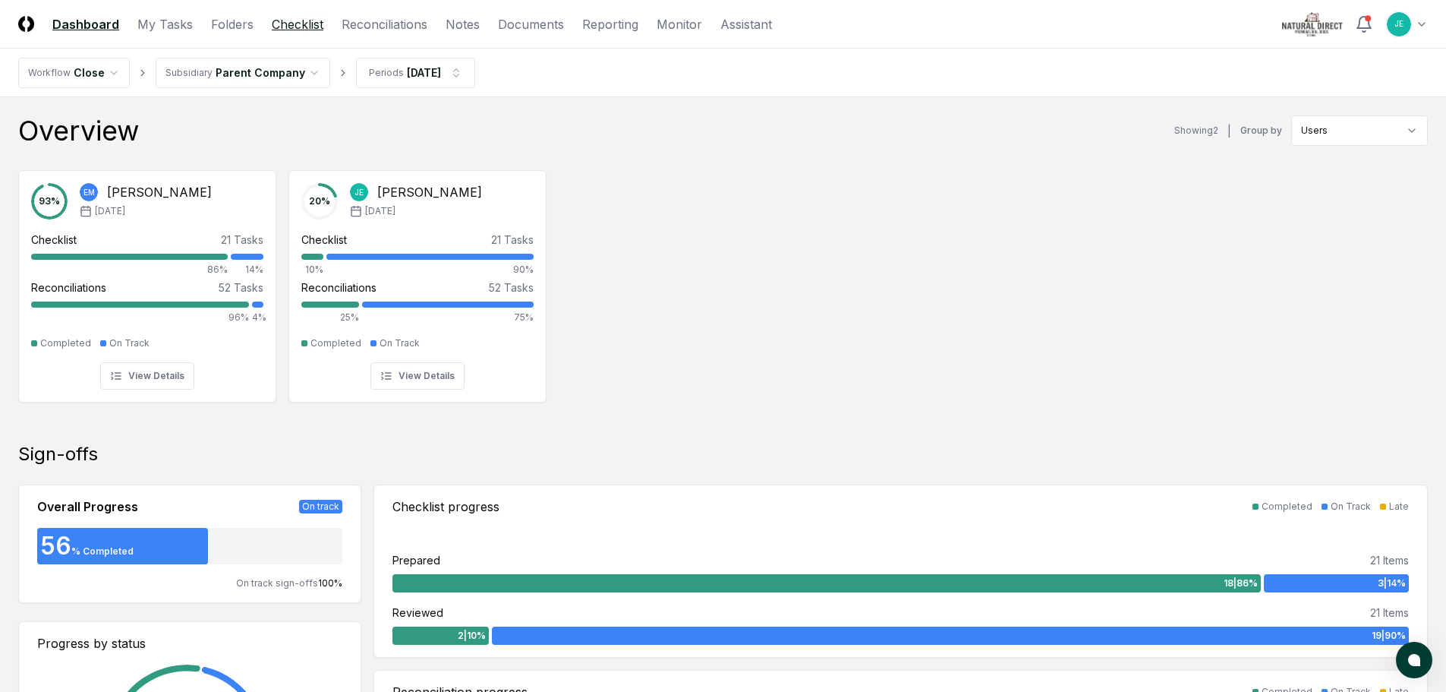
click at [278, 23] on link "Checklist" at bounding box center [298, 24] width 52 height 18
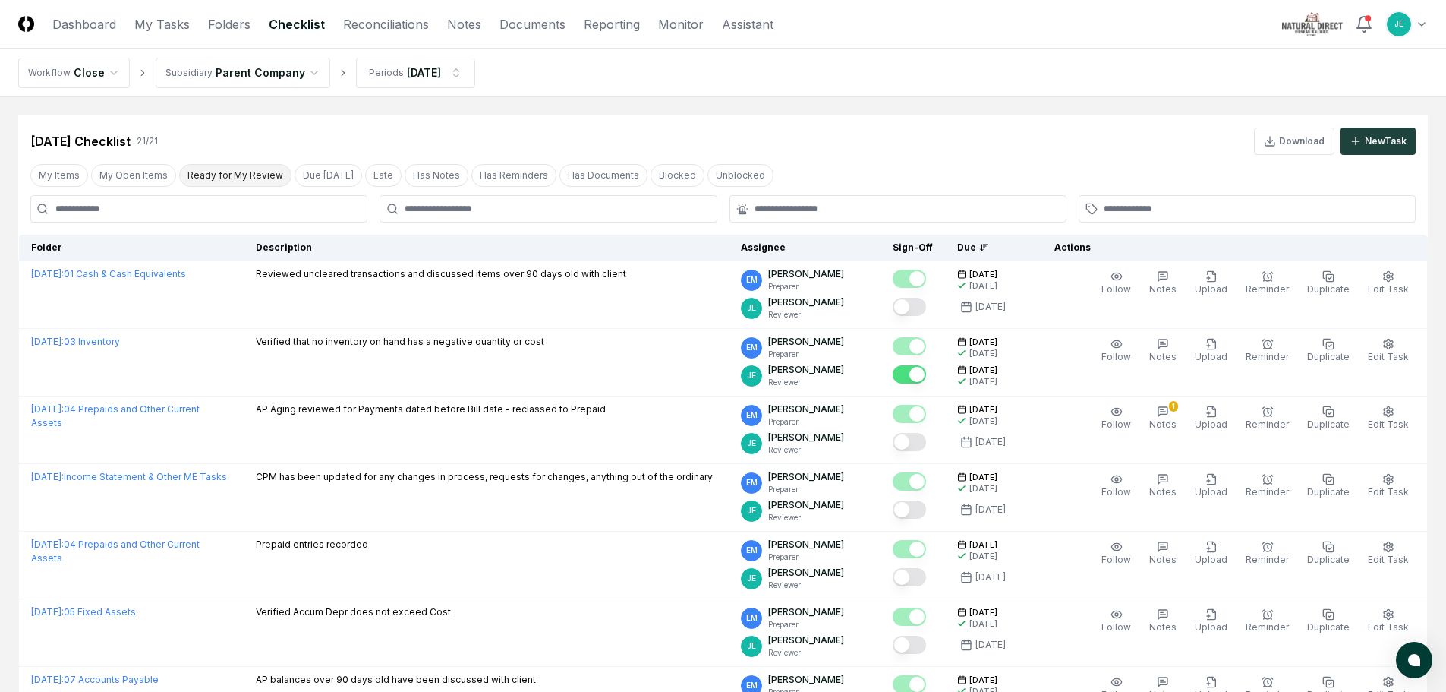
click at [239, 170] on button "Ready for My Review" at bounding box center [235, 175] width 112 height 23
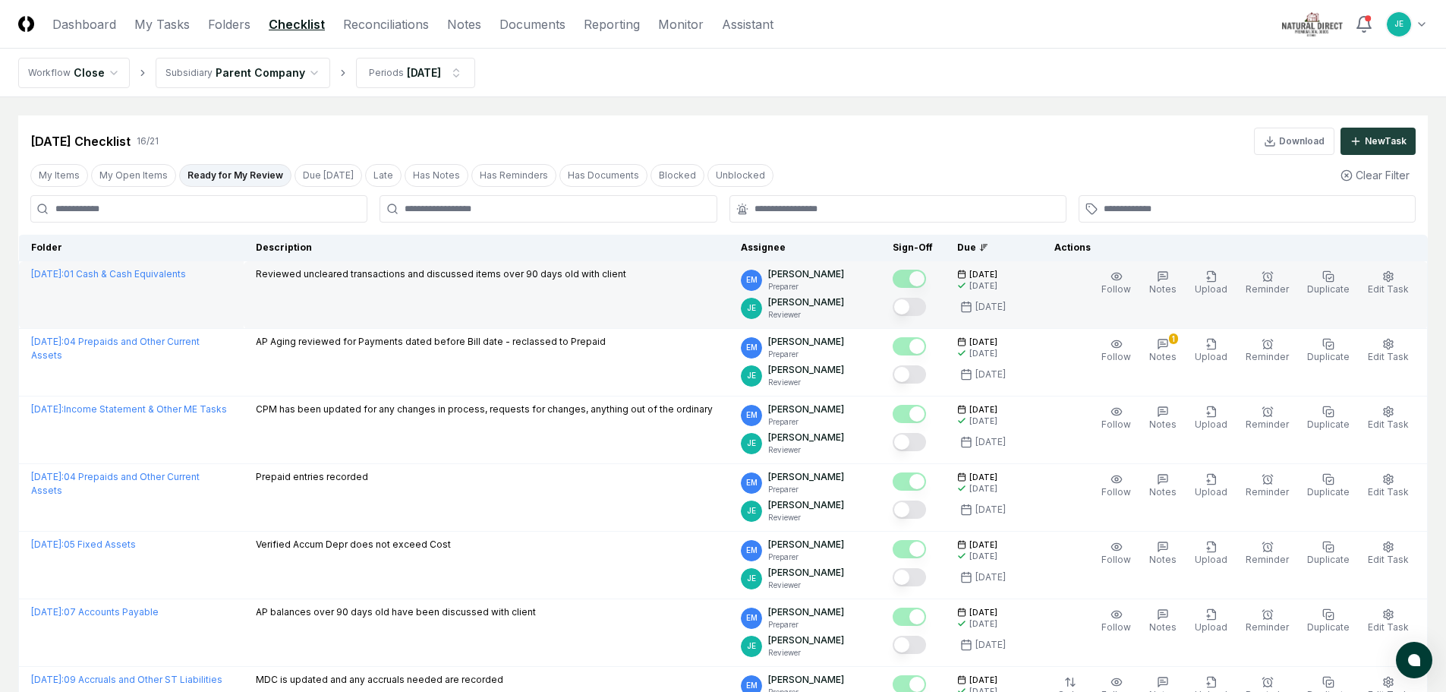
click at [923, 308] on button "Mark complete" at bounding box center [909, 307] width 33 height 18
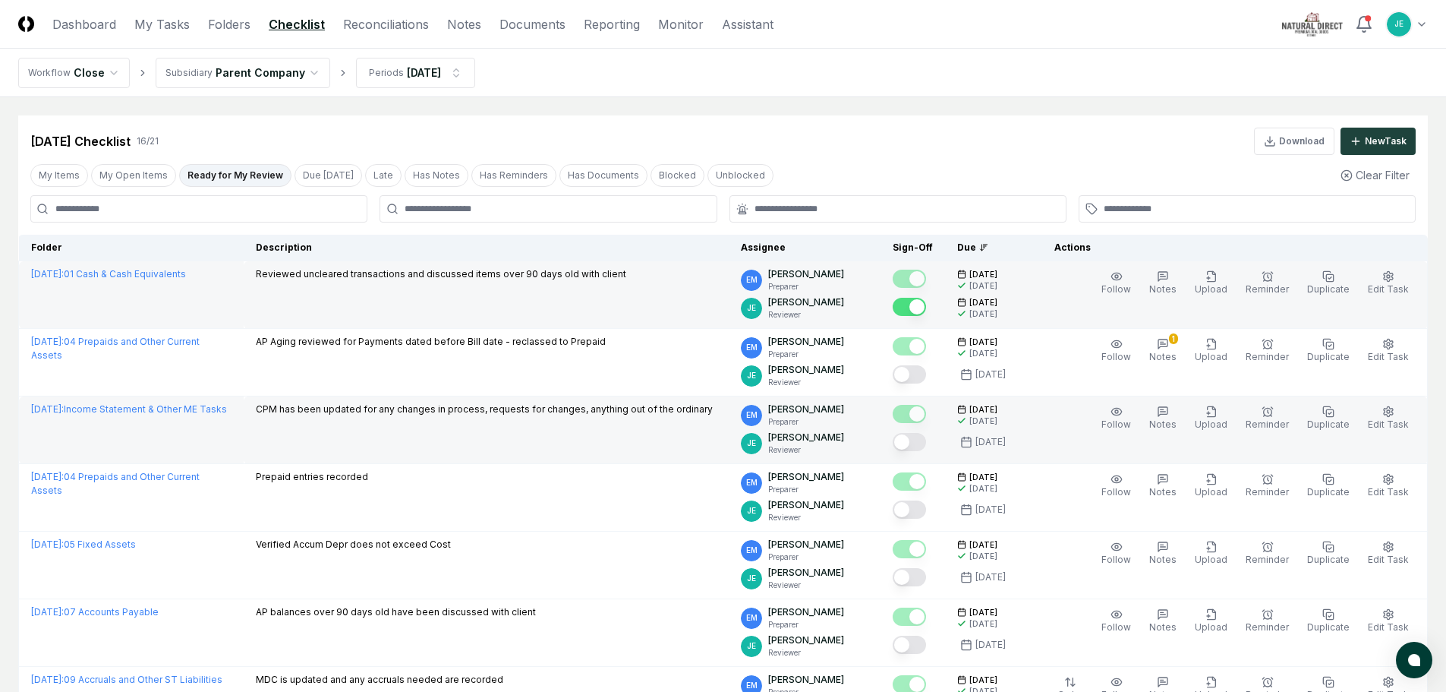
click at [926, 446] on button "Mark complete" at bounding box center [909, 442] width 33 height 18
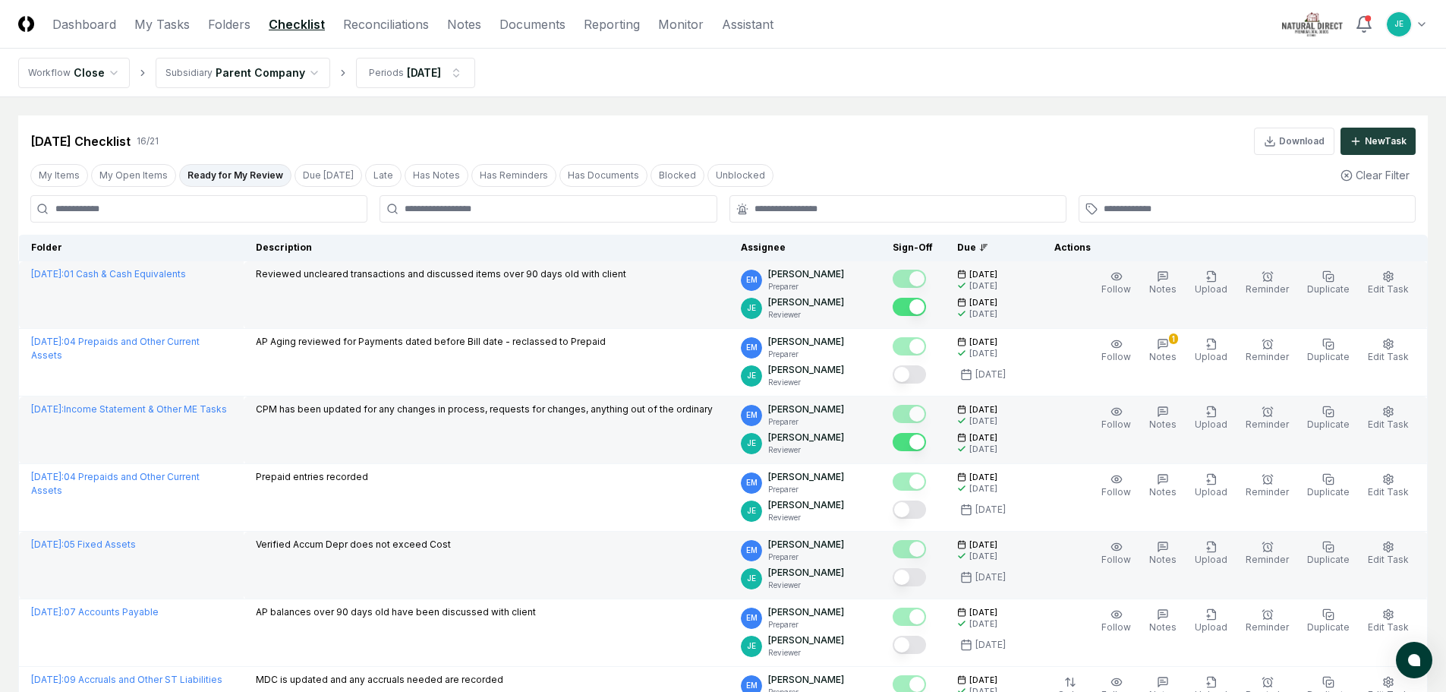
click at [919, 581] on button "Mark complete" at bounding box center [909, 577] width 33 height 18
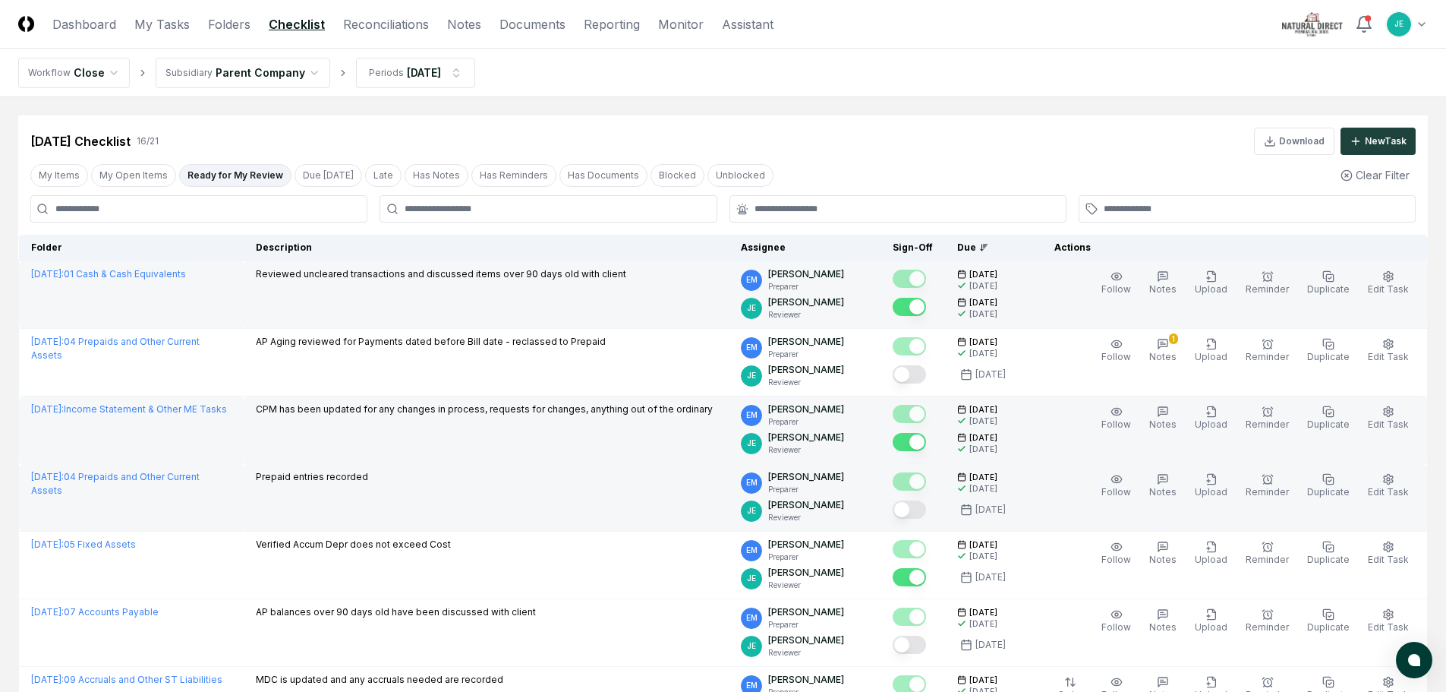
click at [923, 514] on button "Mark complete" at bounding box center [909, 509] width 33 height 18
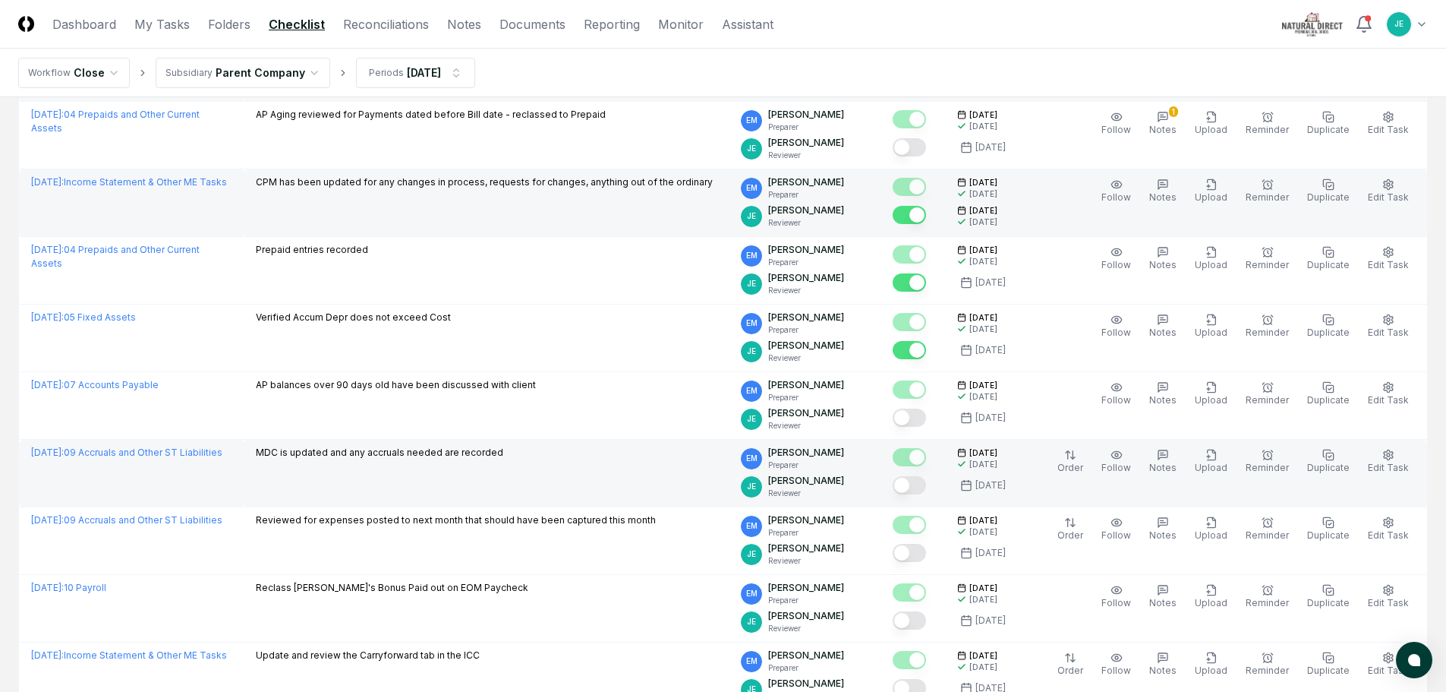
scroll to position [228, 0]
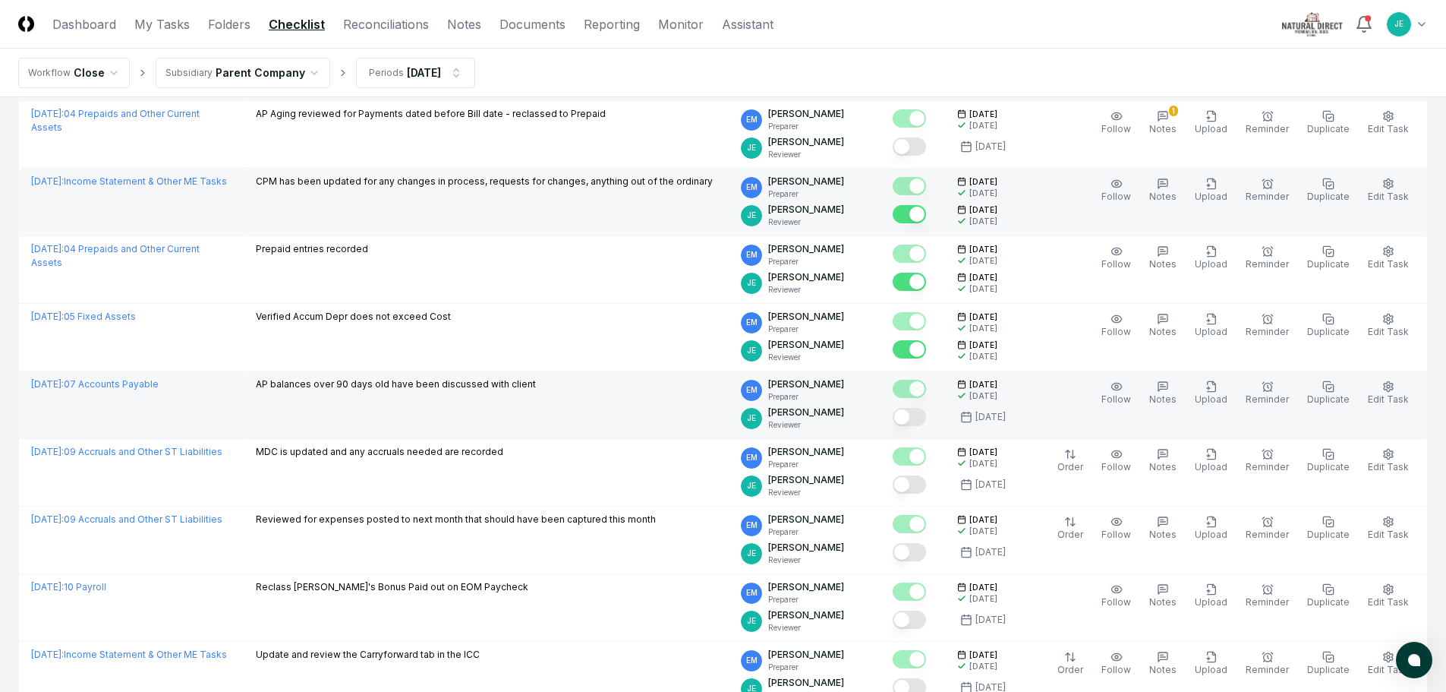
click at [926, 424] on button "Mark complete" at bounding box center [909, 417] width 33 height 18
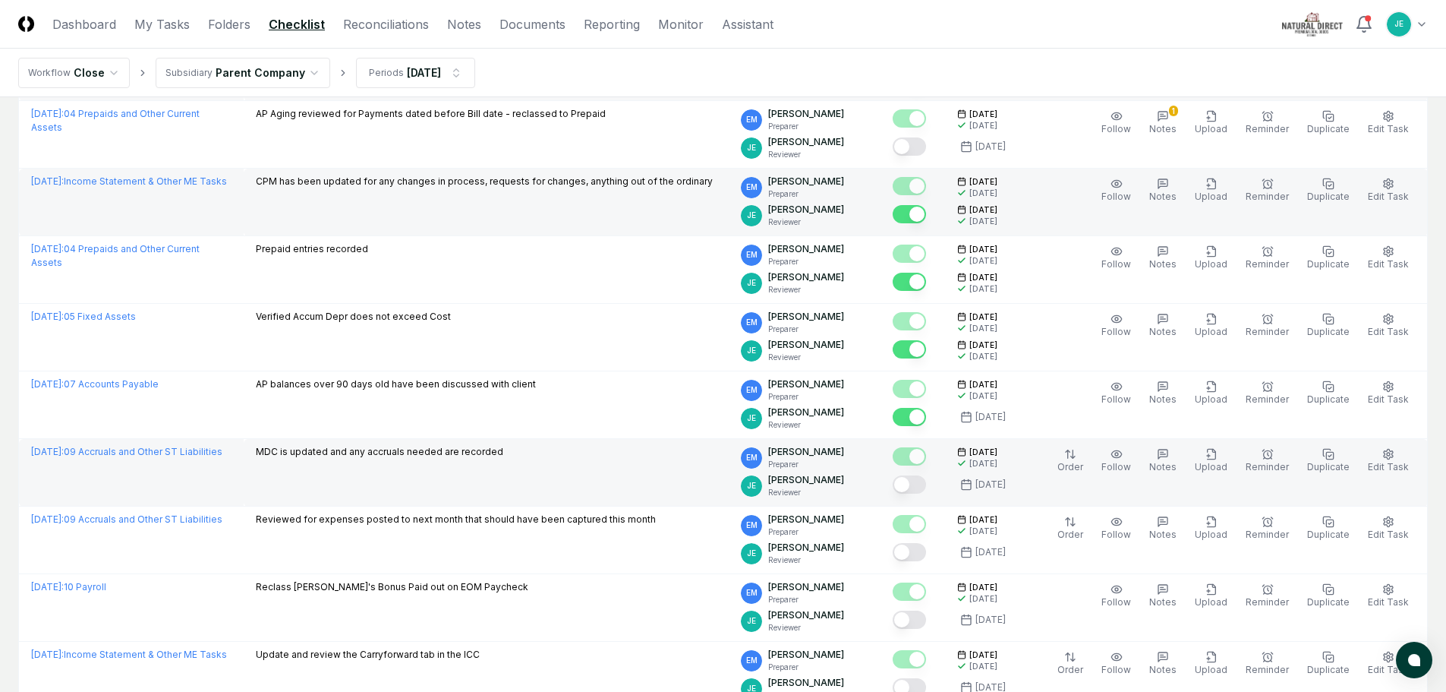
click at [926, 484] on button "Mark complete" at bounding box center [909, 484] width 33 height 18
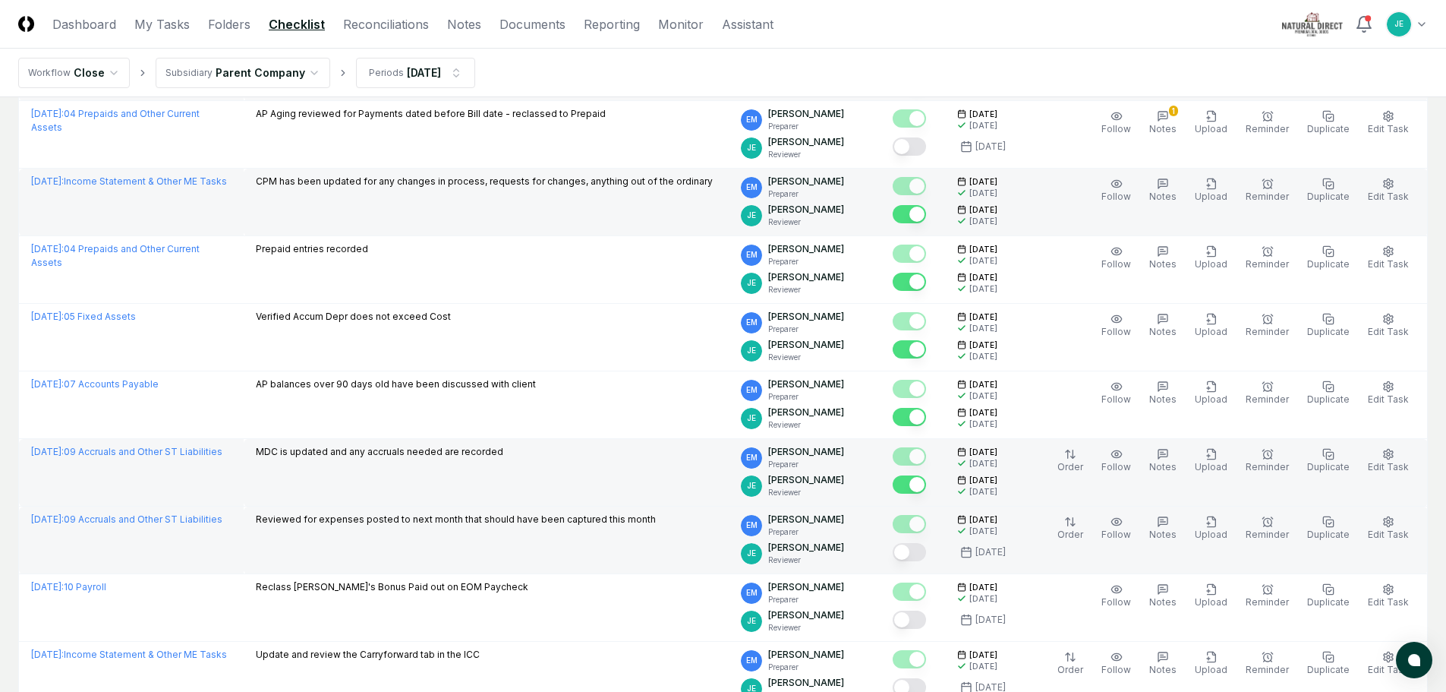
click at [926, 554] on button "Mark complete" at bounding box center [909, 552] width 33 height 18
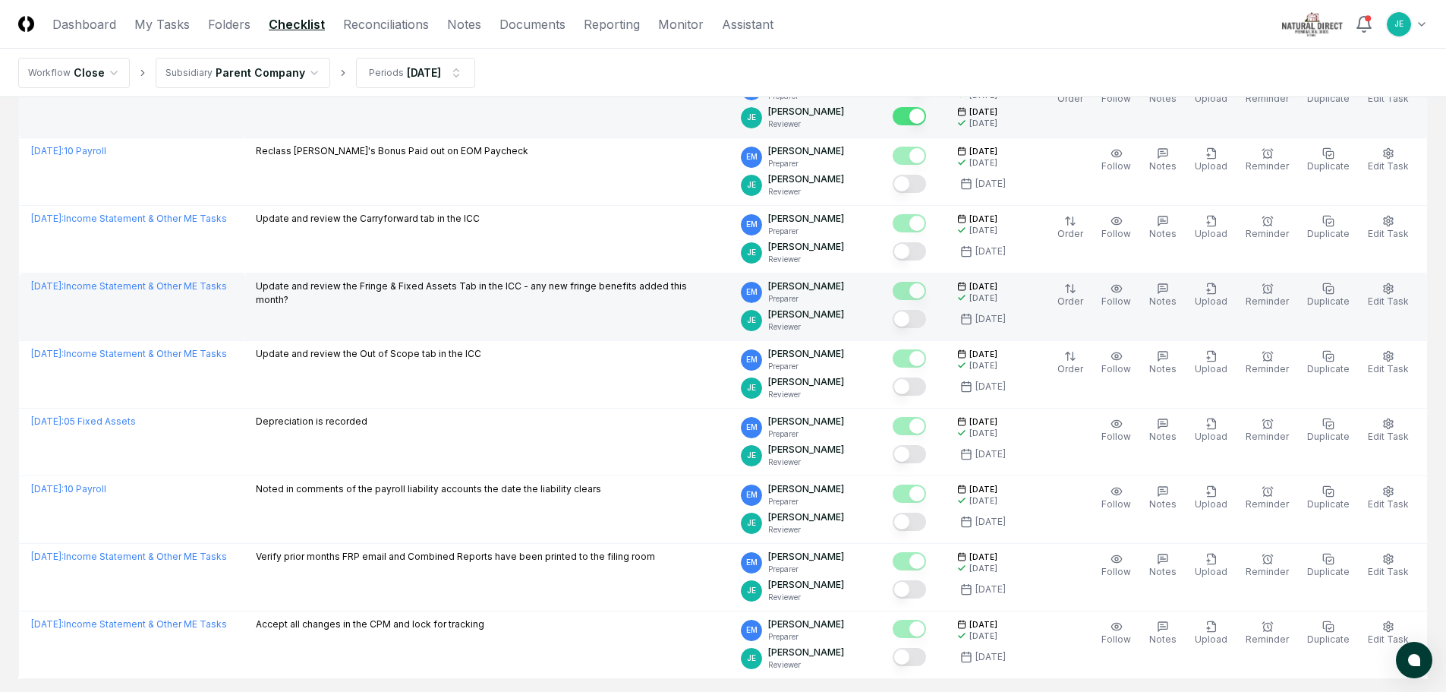
scroll to position [683, 0]
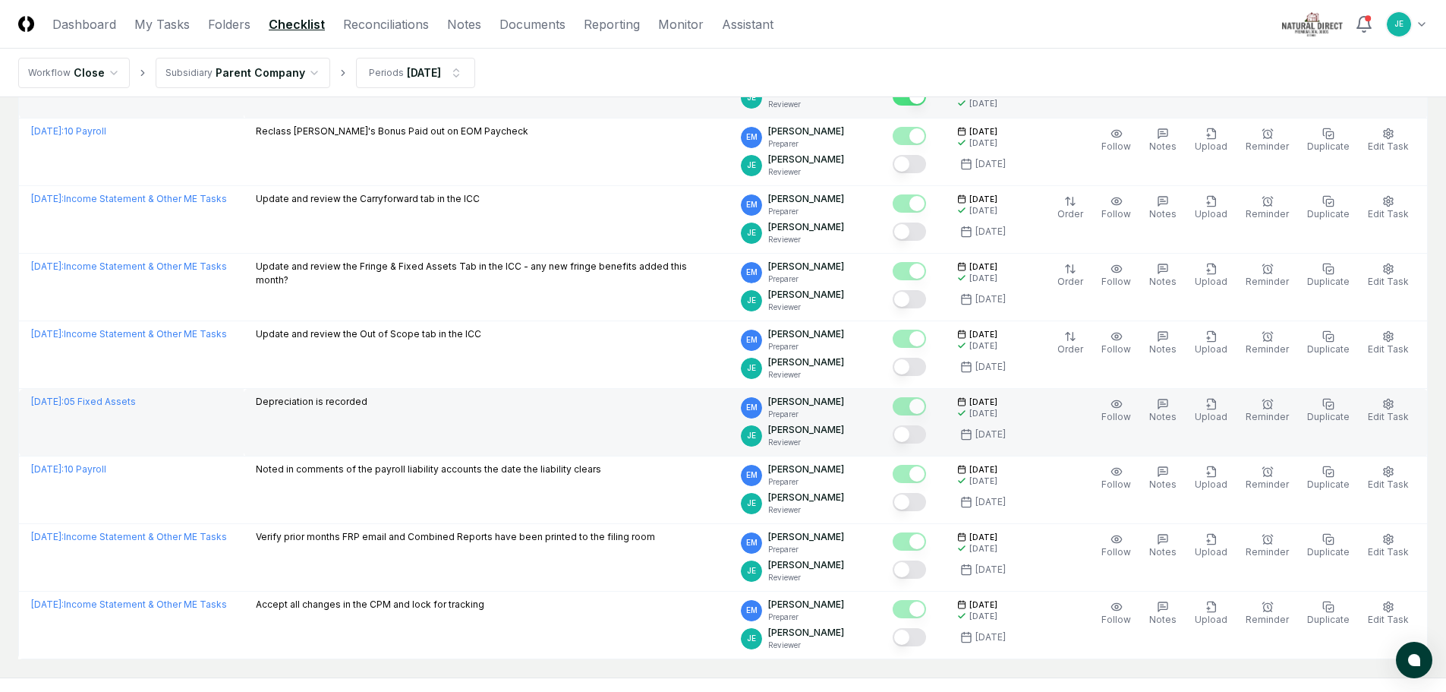
click at [926, 437] on button "Mark complete" at bounding box center [909, 434] width 33 height 18
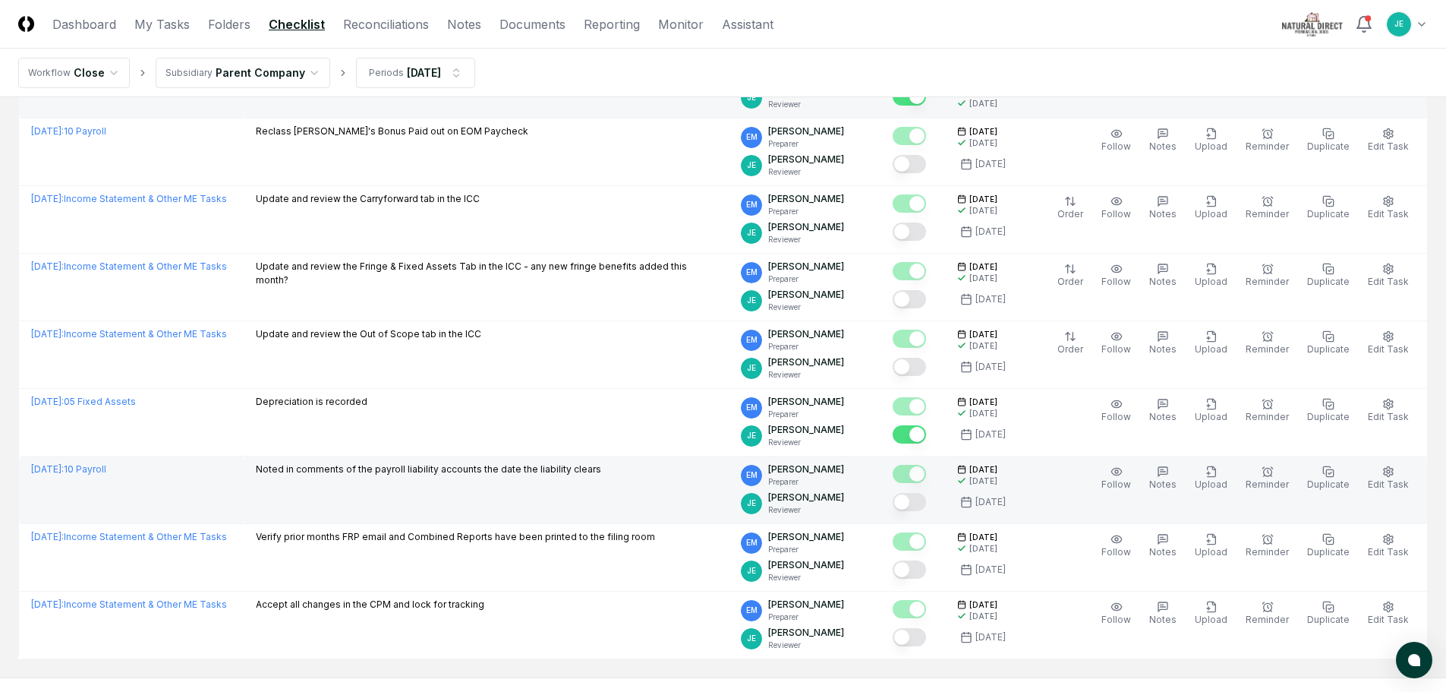
click at [921, 497] on button "Mark complete" at bounding box center [909, 502] width 33 height 18
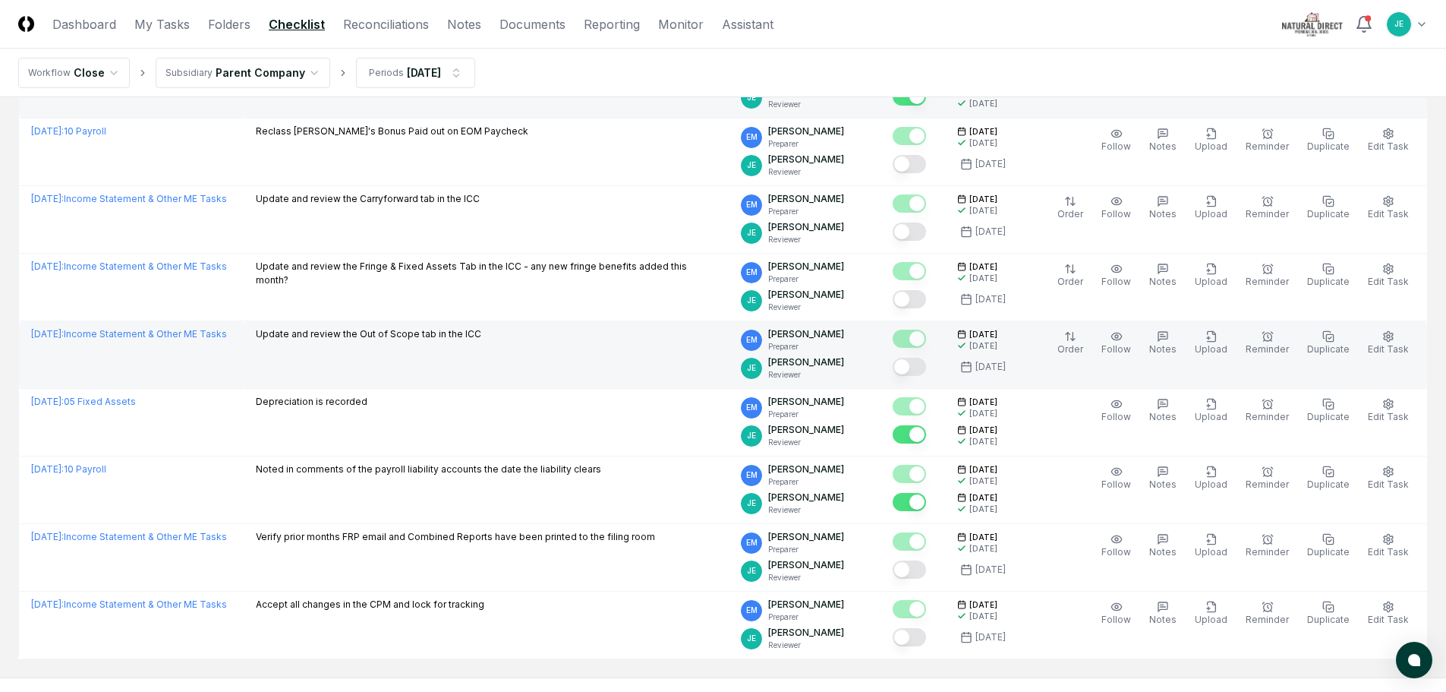
click at [926, 367] on button "Mark complete" at bounding box center [909, 367] width 33 height 18
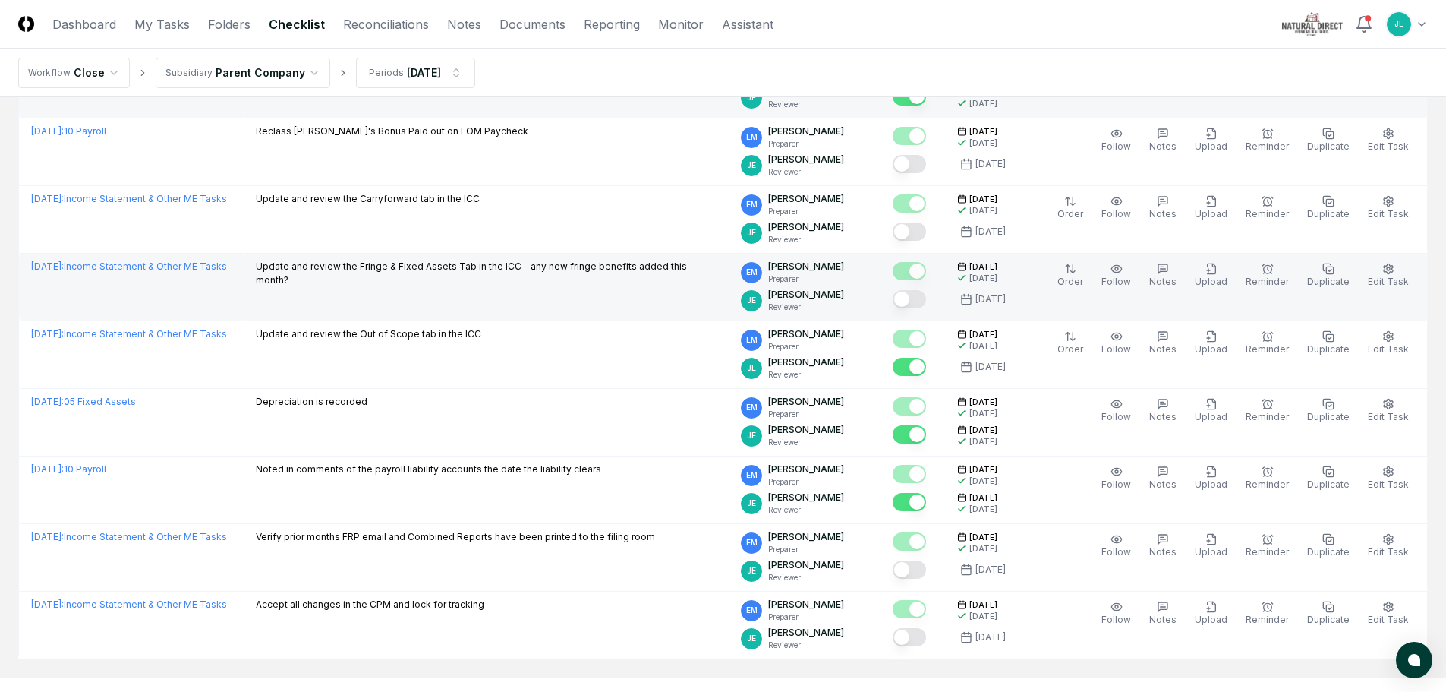
click at [926, 302] on button "Mark complete" at bounding box center [909, 299] width 33 height 18
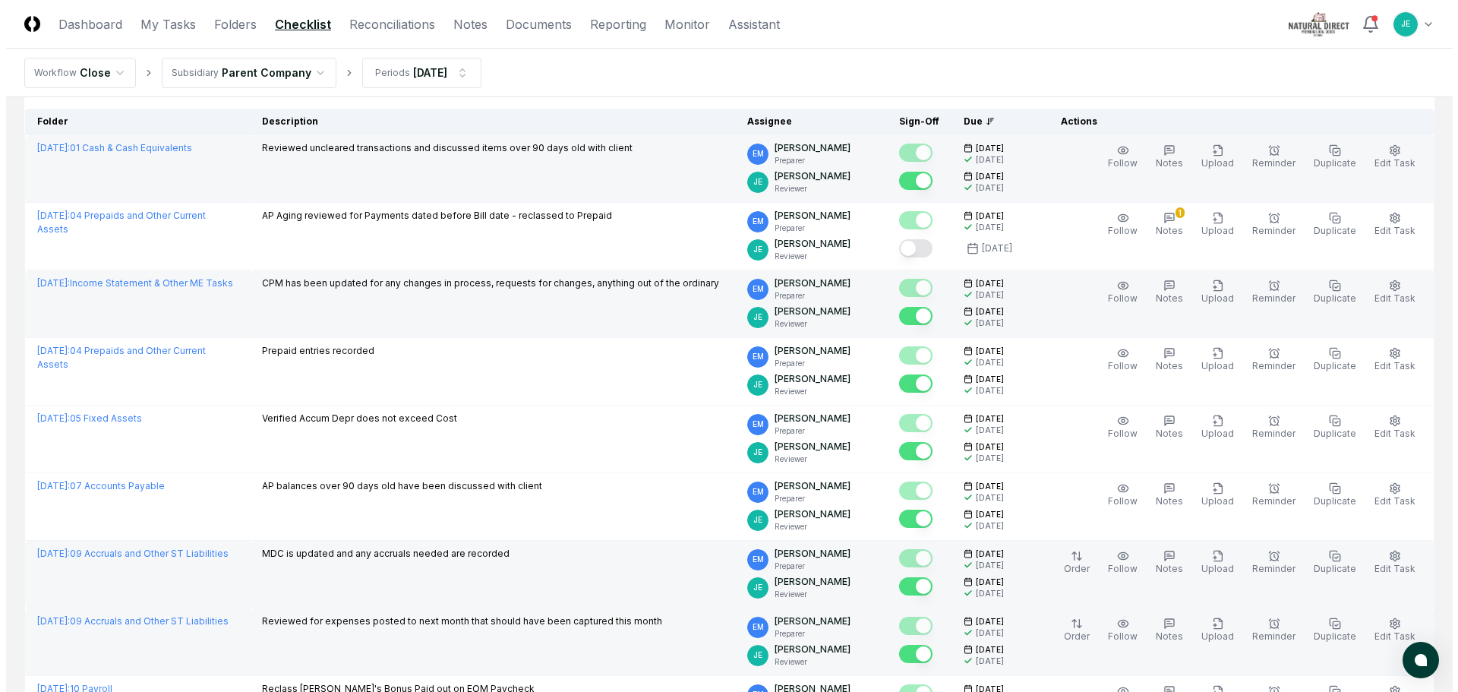
scroll to position [0, 0]
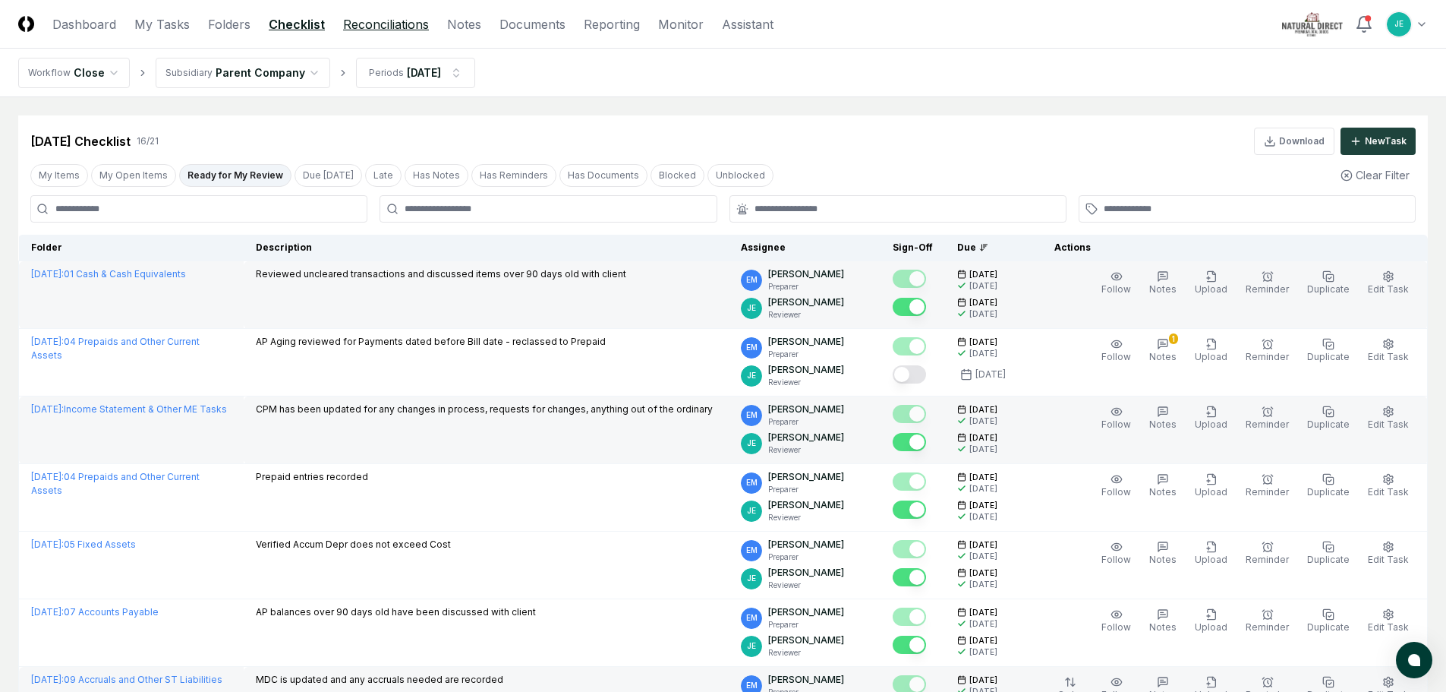
click at [375, 27] on link "Reconciliations" at bounding box center [386, 24] width 86 height 18
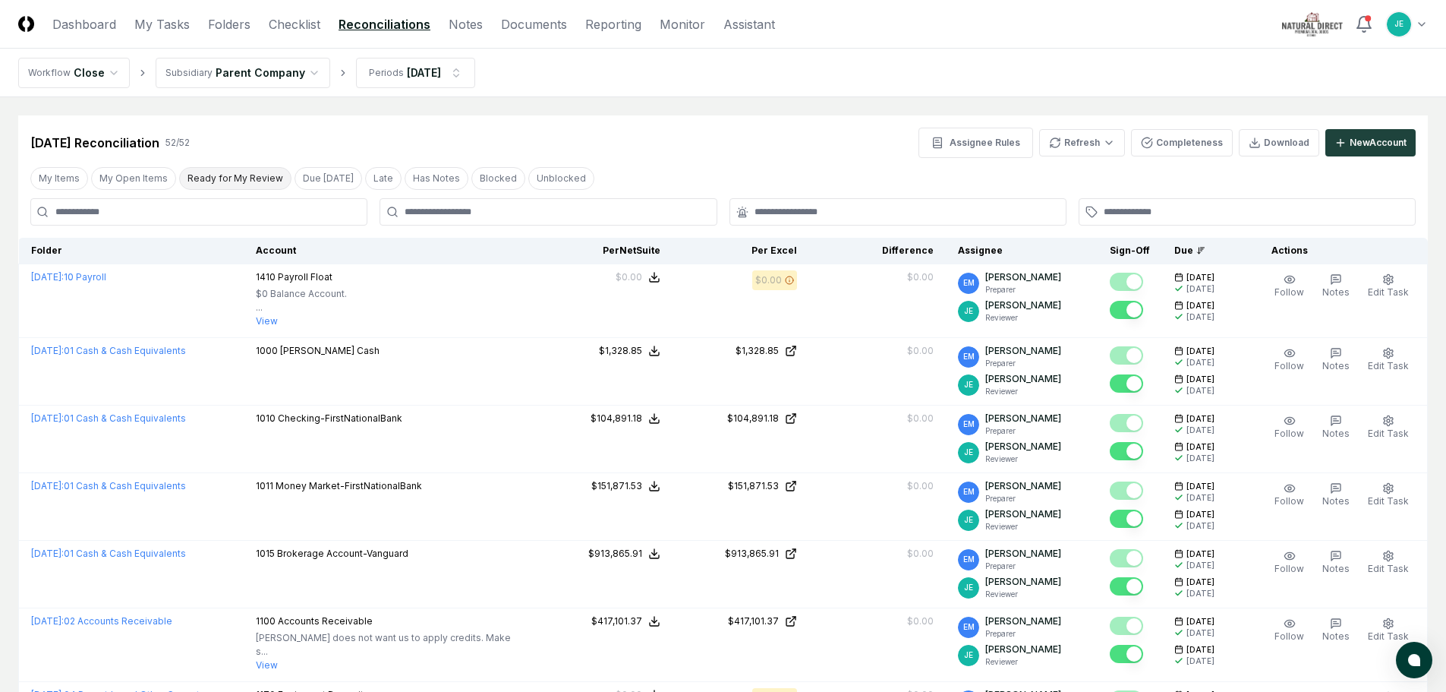
click at [219, 177] on button "Ready for My Review" at bounding box center [235, 178] width 112 height 23
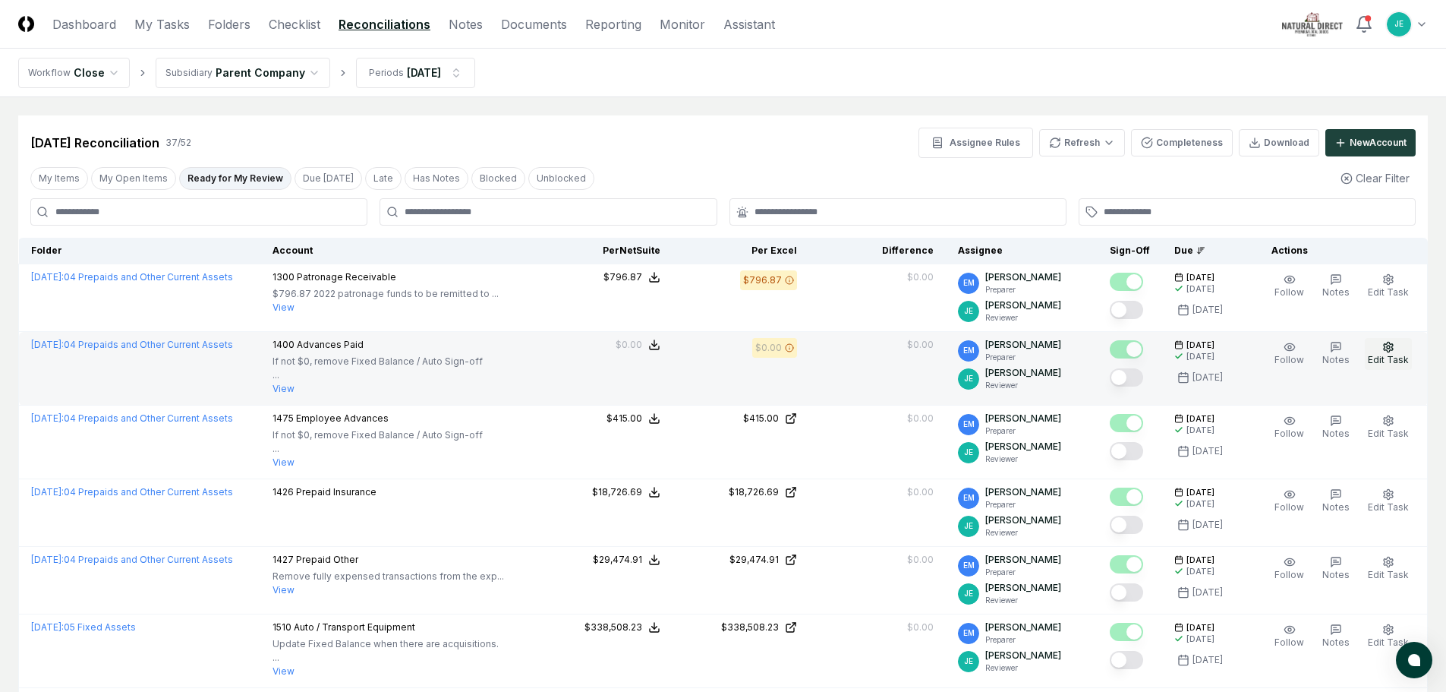
click at [1382, 353] on button "Edit Task" at bounding box center [1388, 354] width 47 height 32
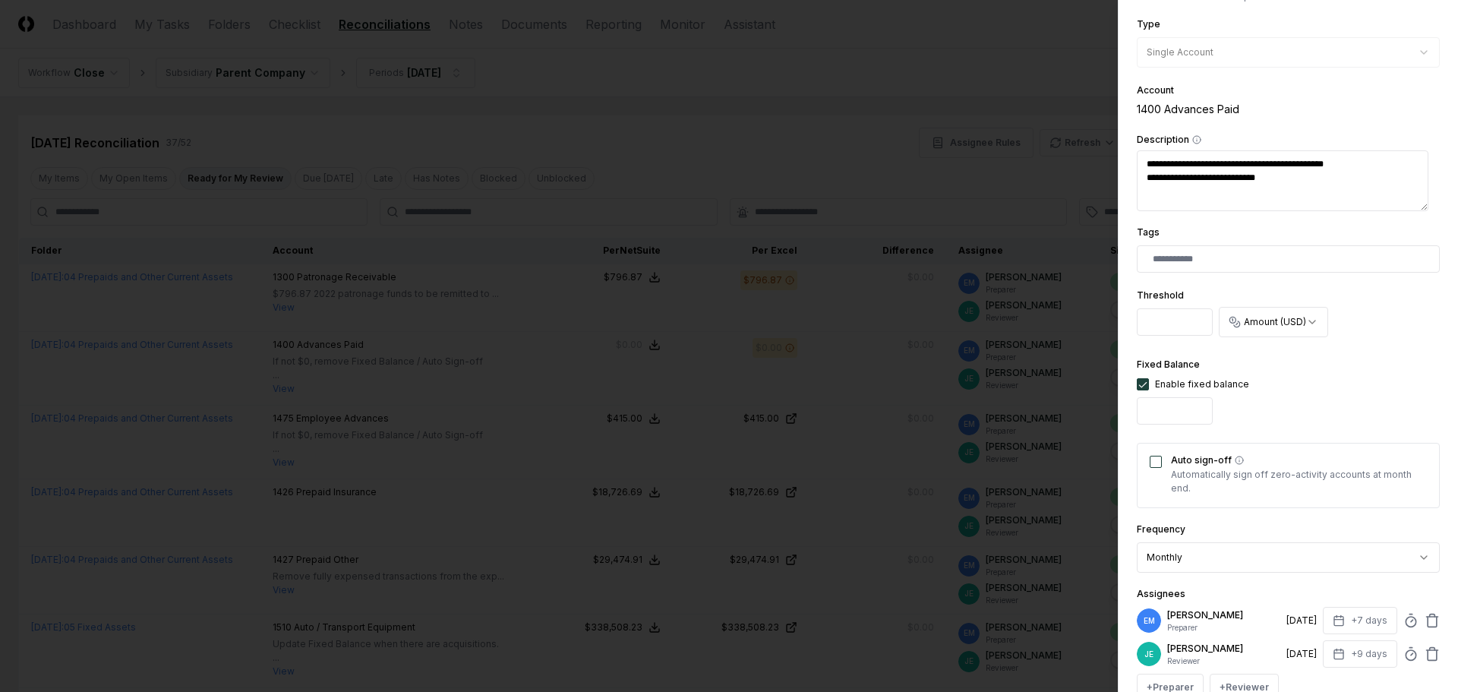
scroll to position [228, 0]
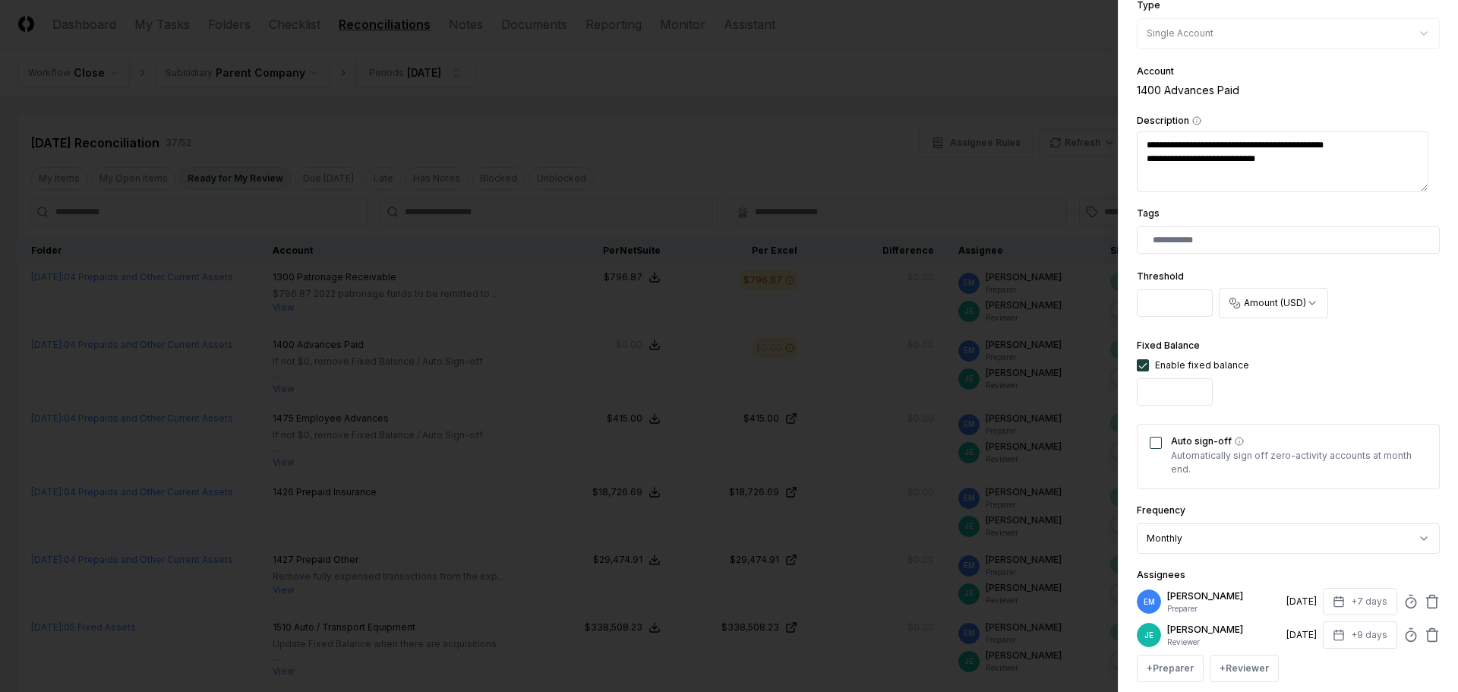
click at [1156, 443] on button "Auto sign-off" at bounding box center [1156, 443] width 12 height 12
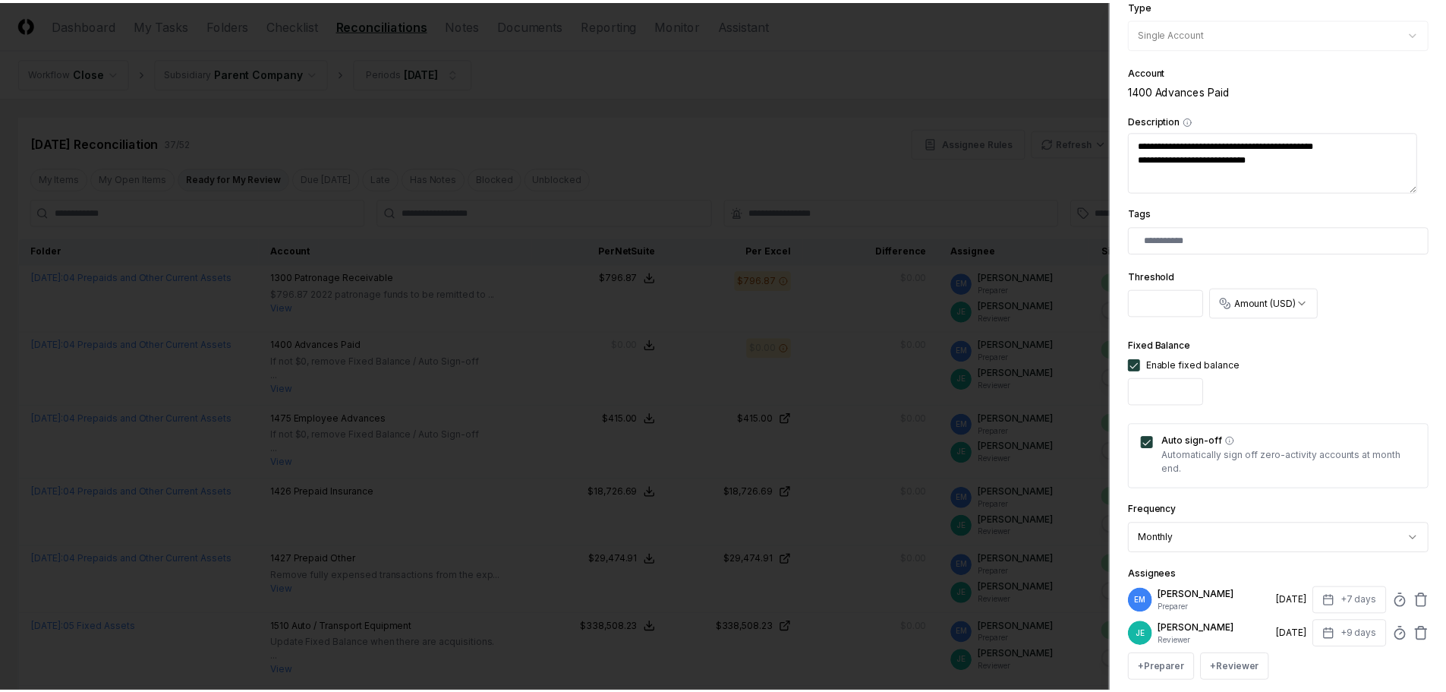
scroll to position [383, 0]
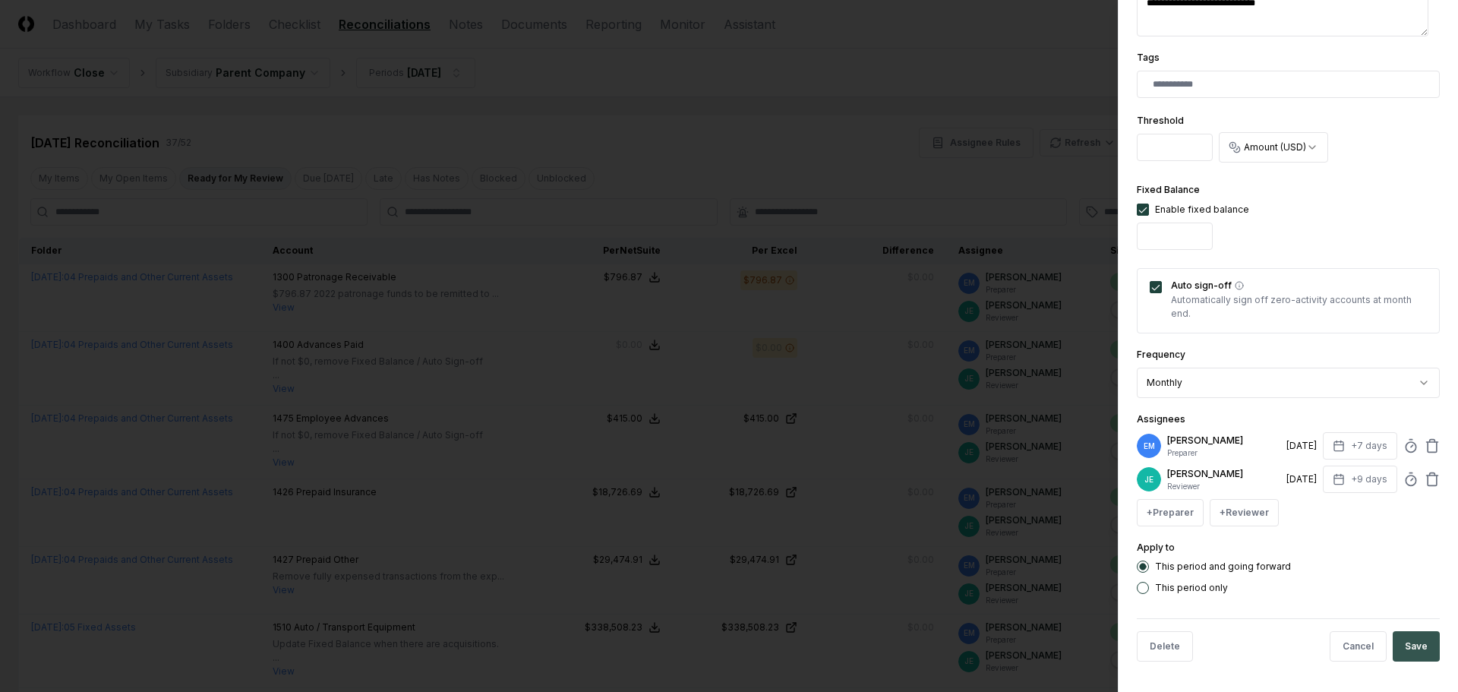
click at [1416, 642] on button "Save" at bounding box center [1416, 646] width 47 height 30
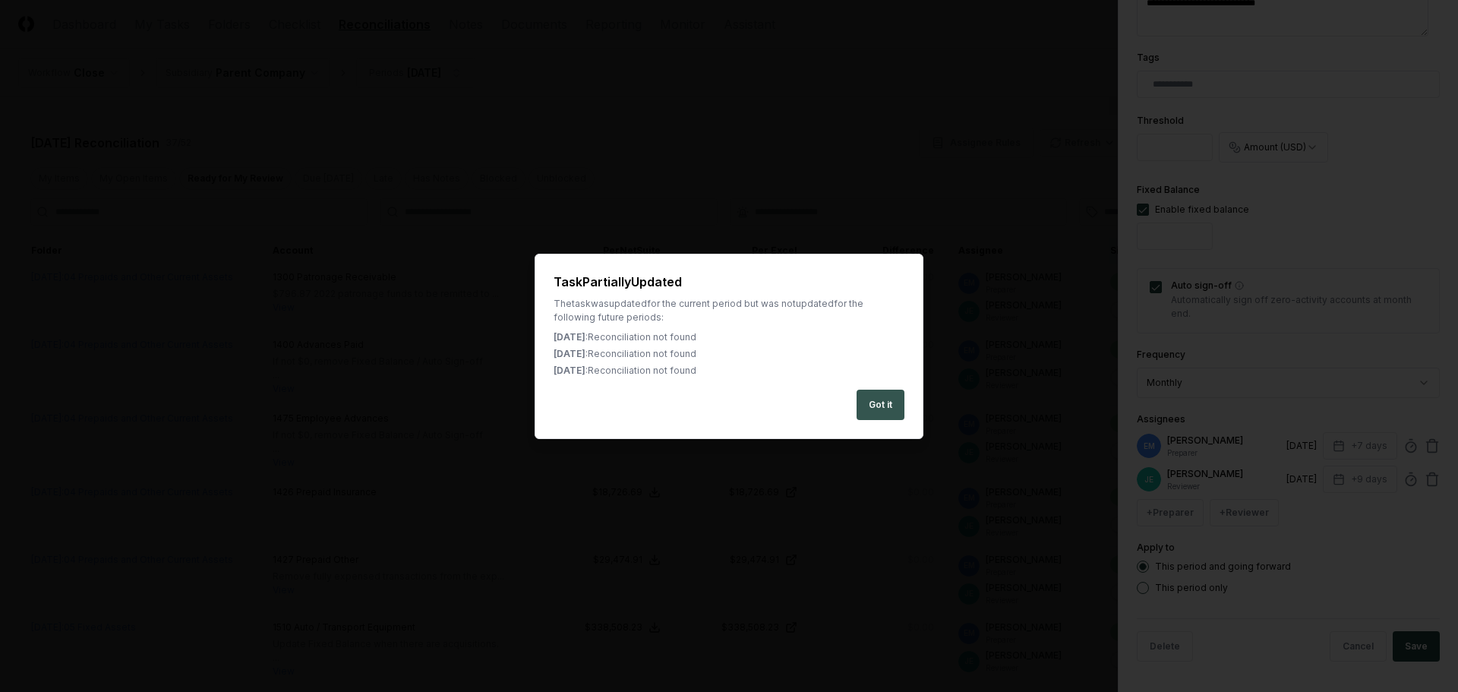
click at [885, 407] on button "Got it" at bounding box center [880, 405] width 48 height 30
type textarea "*"
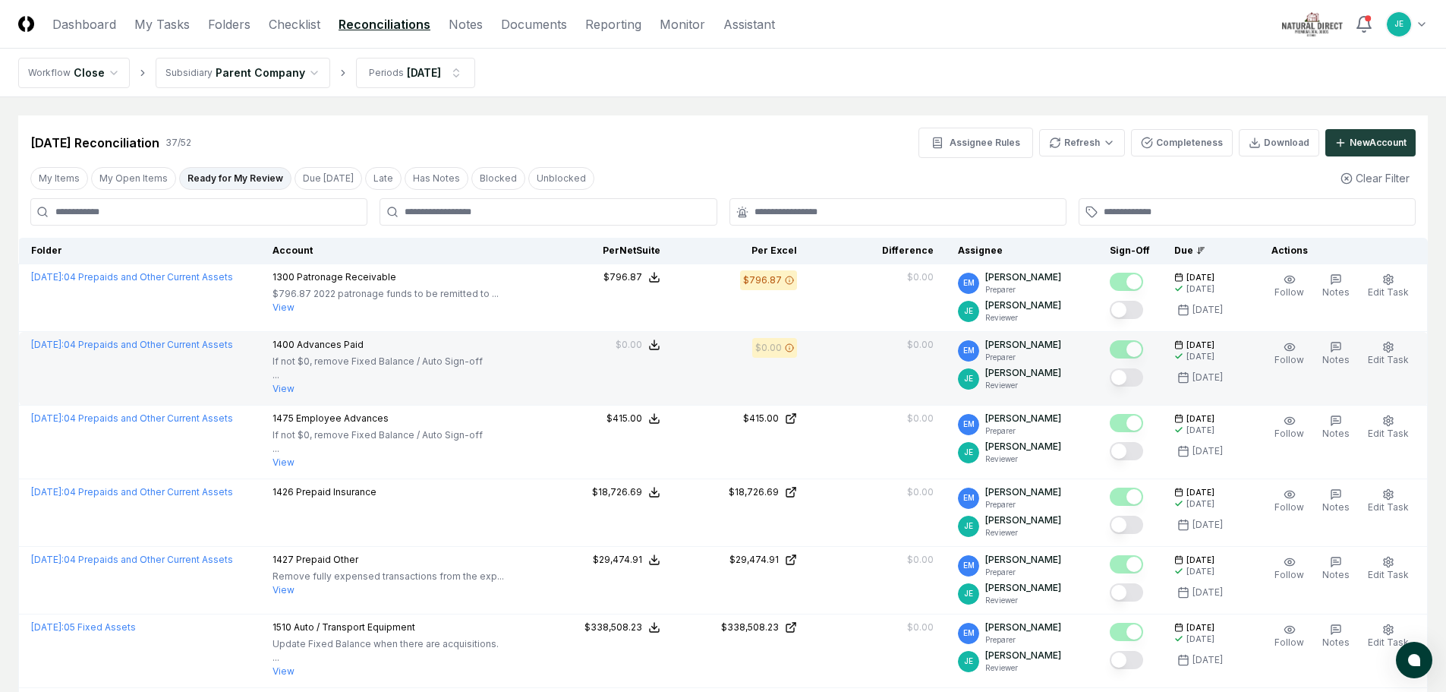
click at [1134, 373] on button "Mark complete" at bounding box center [1126, 377] width 33 height 18
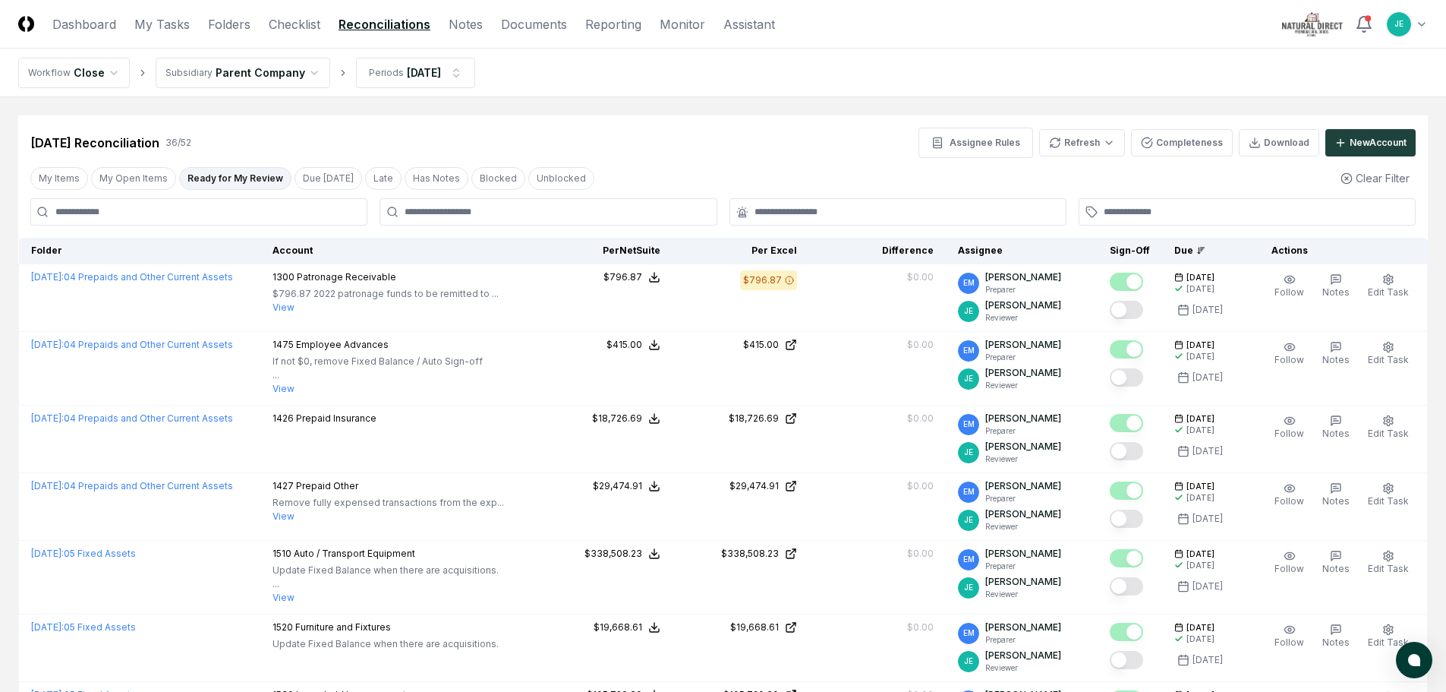
click at [860, 169] on div "My Items My Open Items Ready for My Review Due [DATE] Late Has Notes Blocked Un…" at bounding box center [723, 178] width 1410 height 28
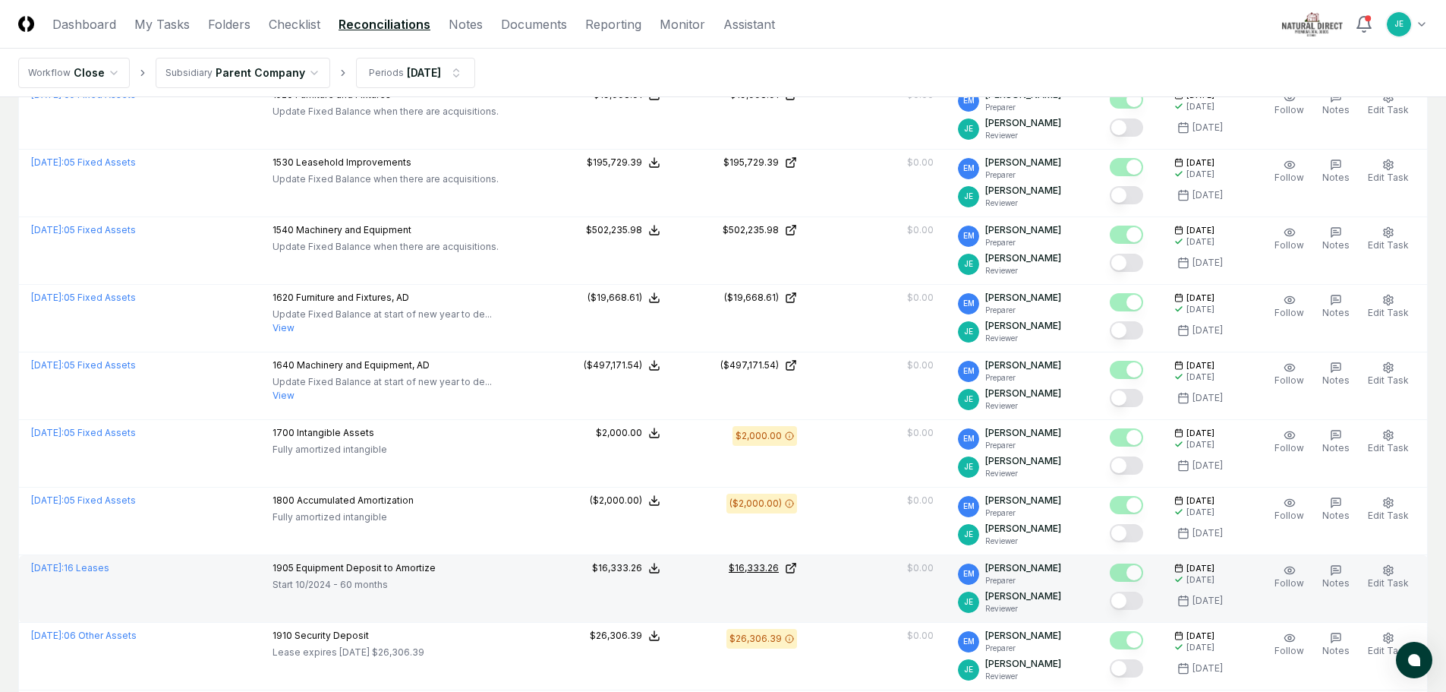
scroll to position [607, 0]
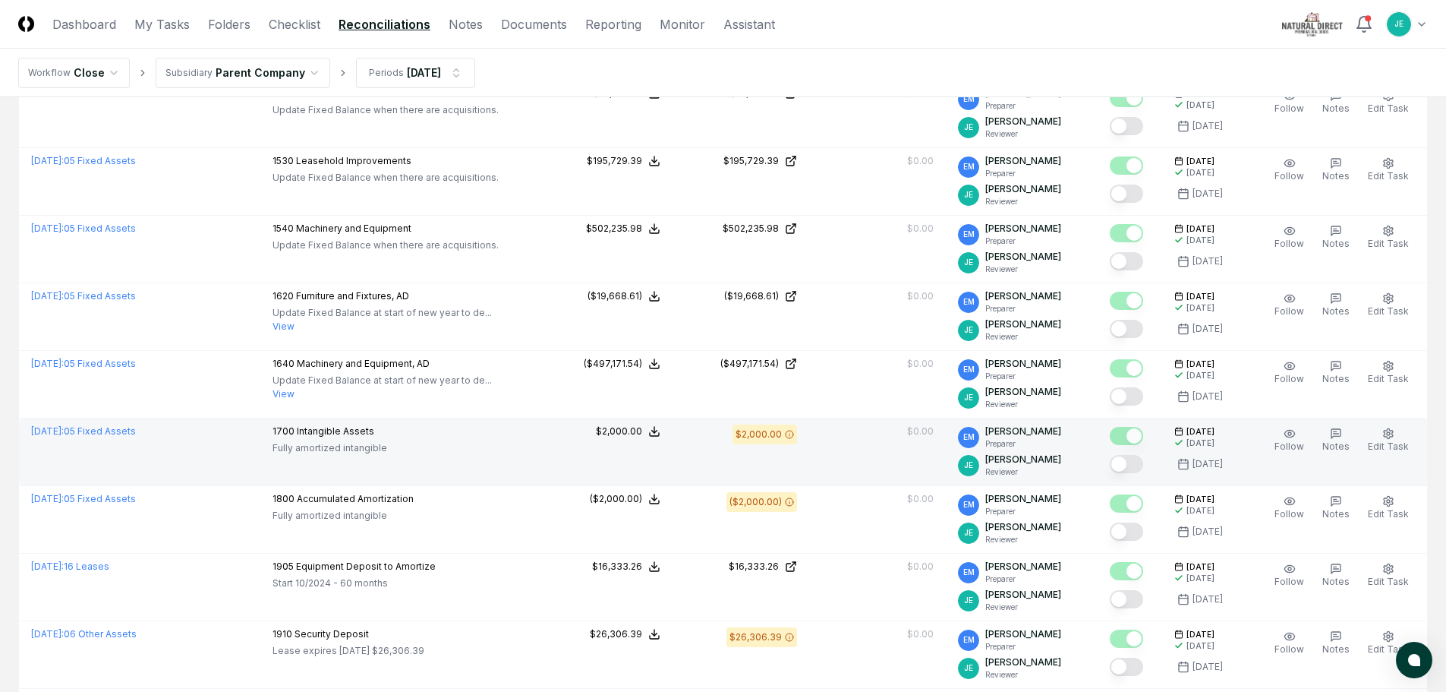
click at [1124, 459] on button "Mark complete" at bounding box center [1126, 464] width 33 height 18
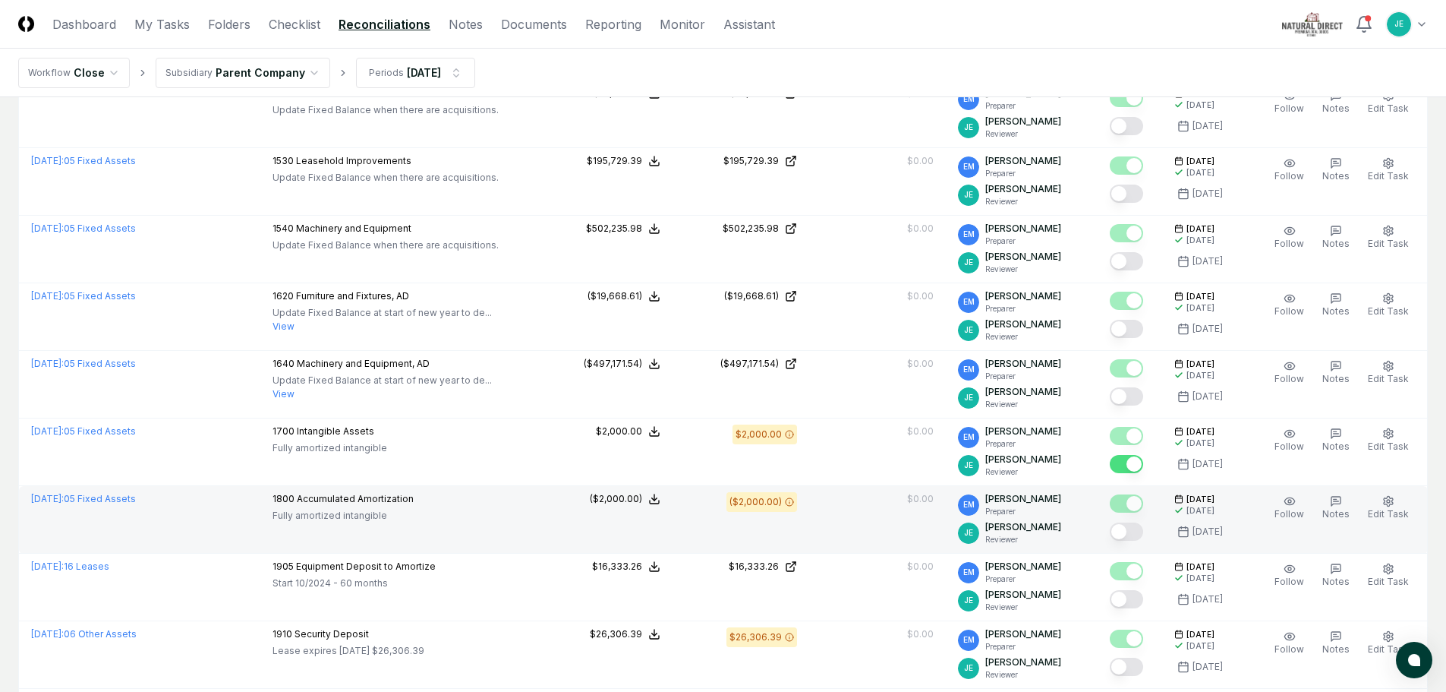
click at [1143, 533] on button "Mark complete" at bounding box center [1126, 531] width 33 height 18
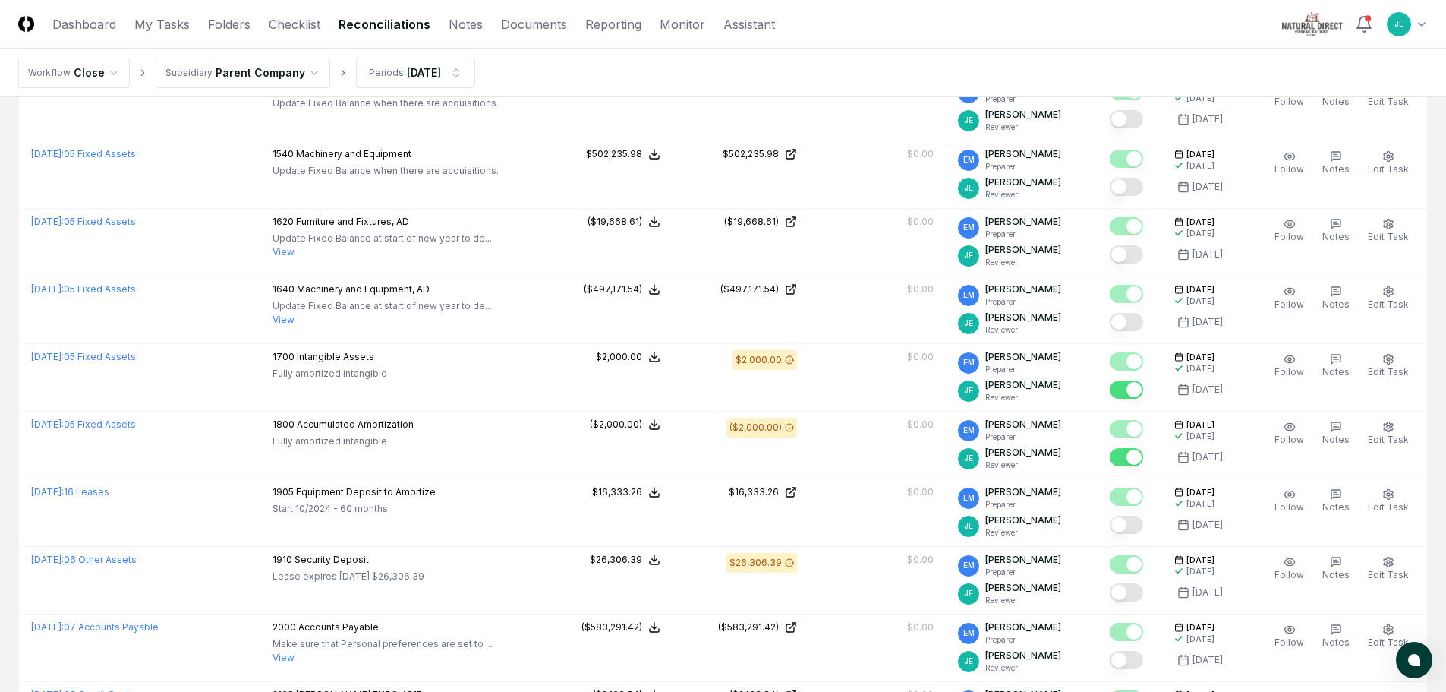
scroll to position [835, 0]
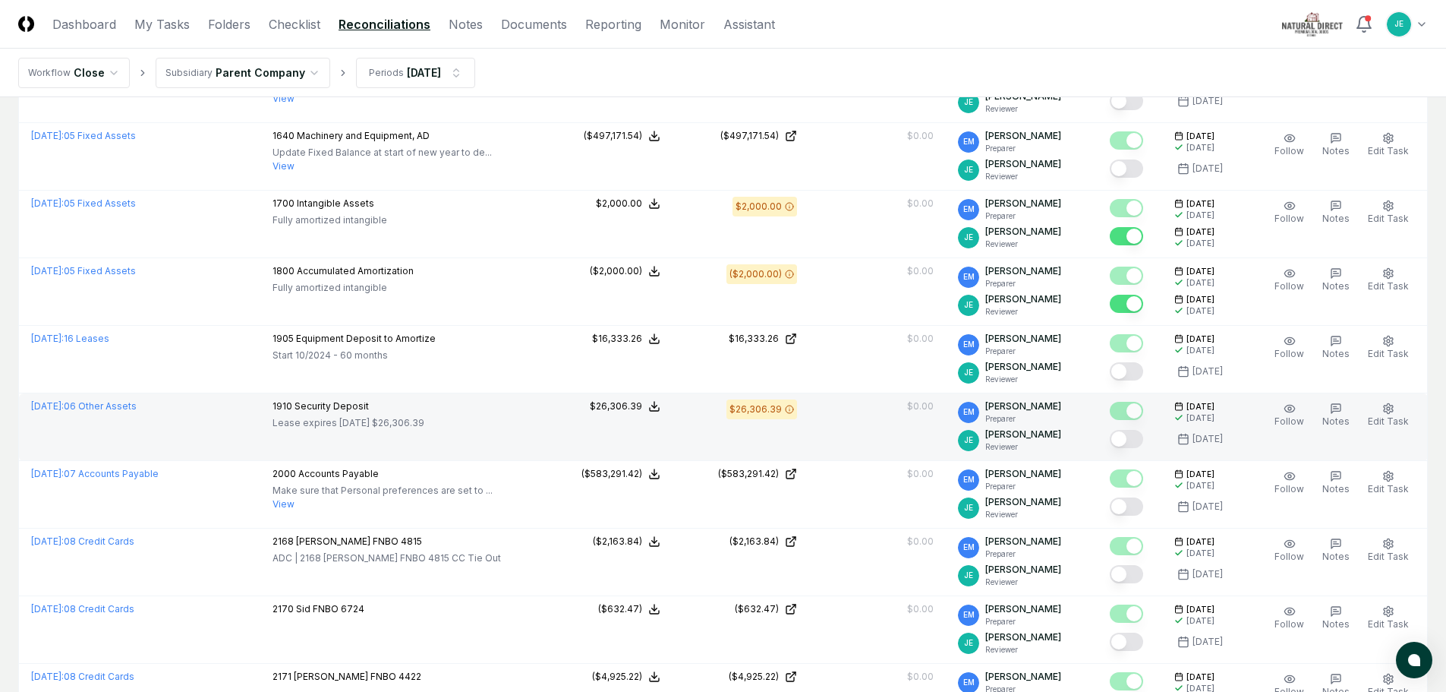
click at [1137, 442] on button "Mark complete" at bounding box center [1126, 439] width 33 height 18
